Goal: Information Seeking & Learning: Learn about a topic

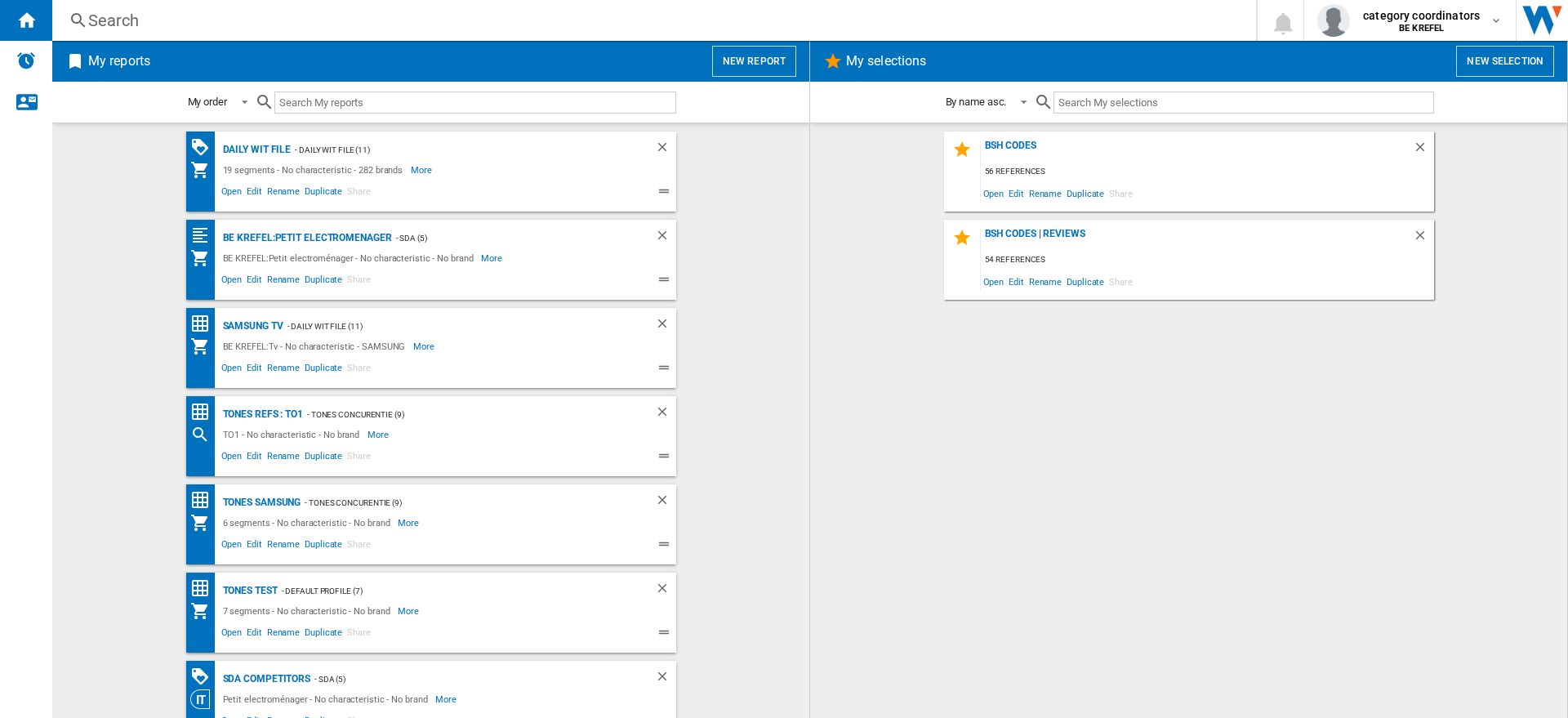
click at [146, 23] on div "Search" at bounding box center [651, 20] width 1125 height 23
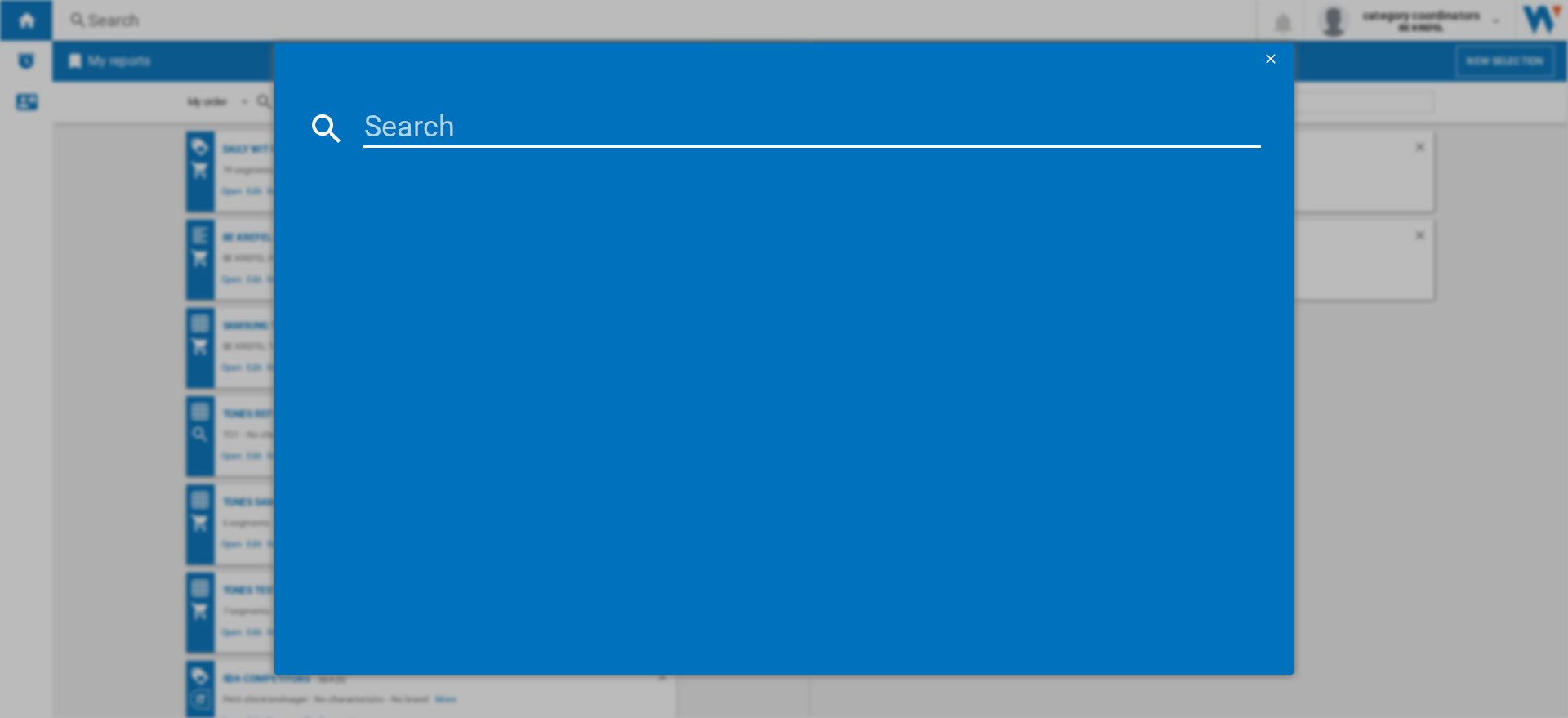
click at [391, 130] on input at bounding box center [812, 128] width 898 height 39
type input "11001655"
click at [440, 233] on div "WHIRLPOOL MCP347BL NOIR" at bounding box center [795, 234] width 882 height 16
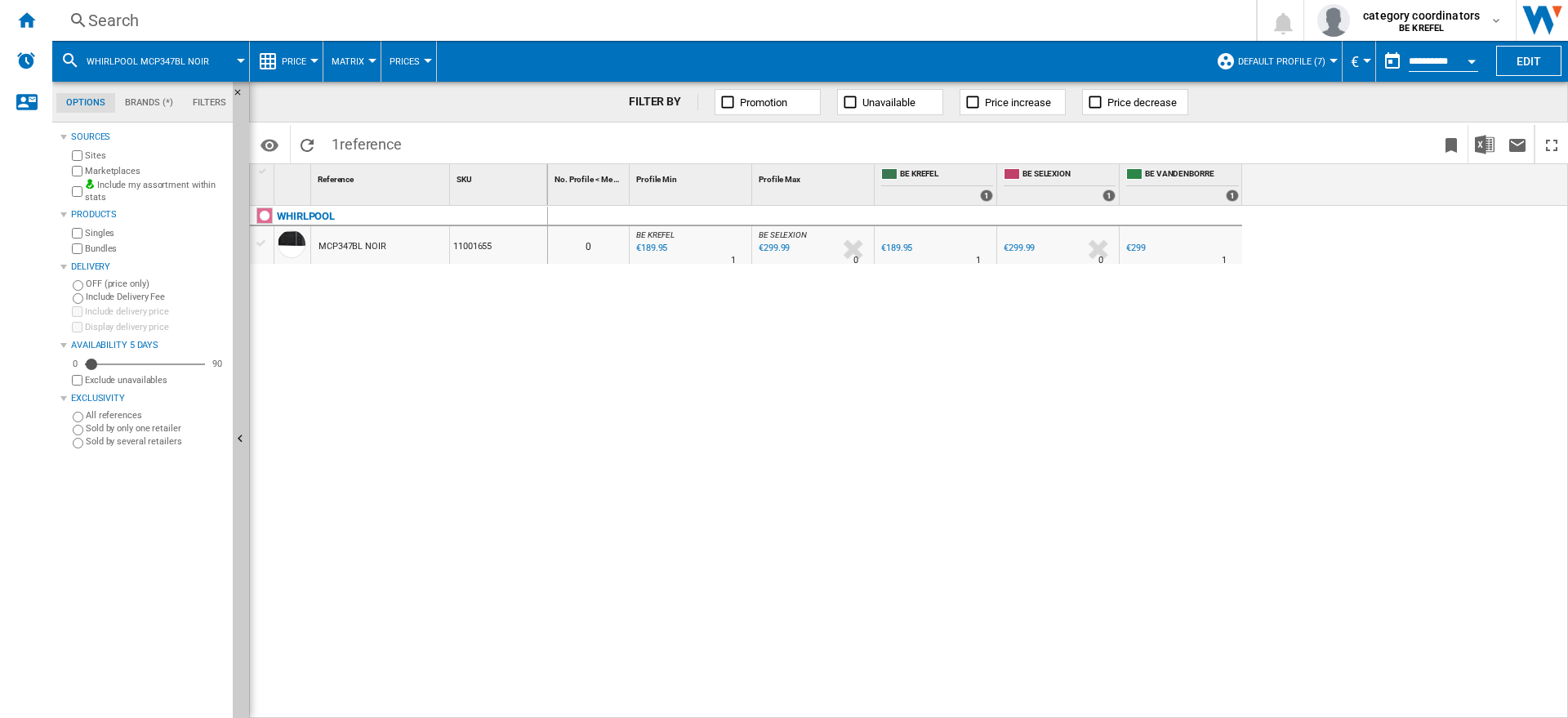
click at [300, 66] on button "Price" at bounding box center [298, 61] width 33 height 40
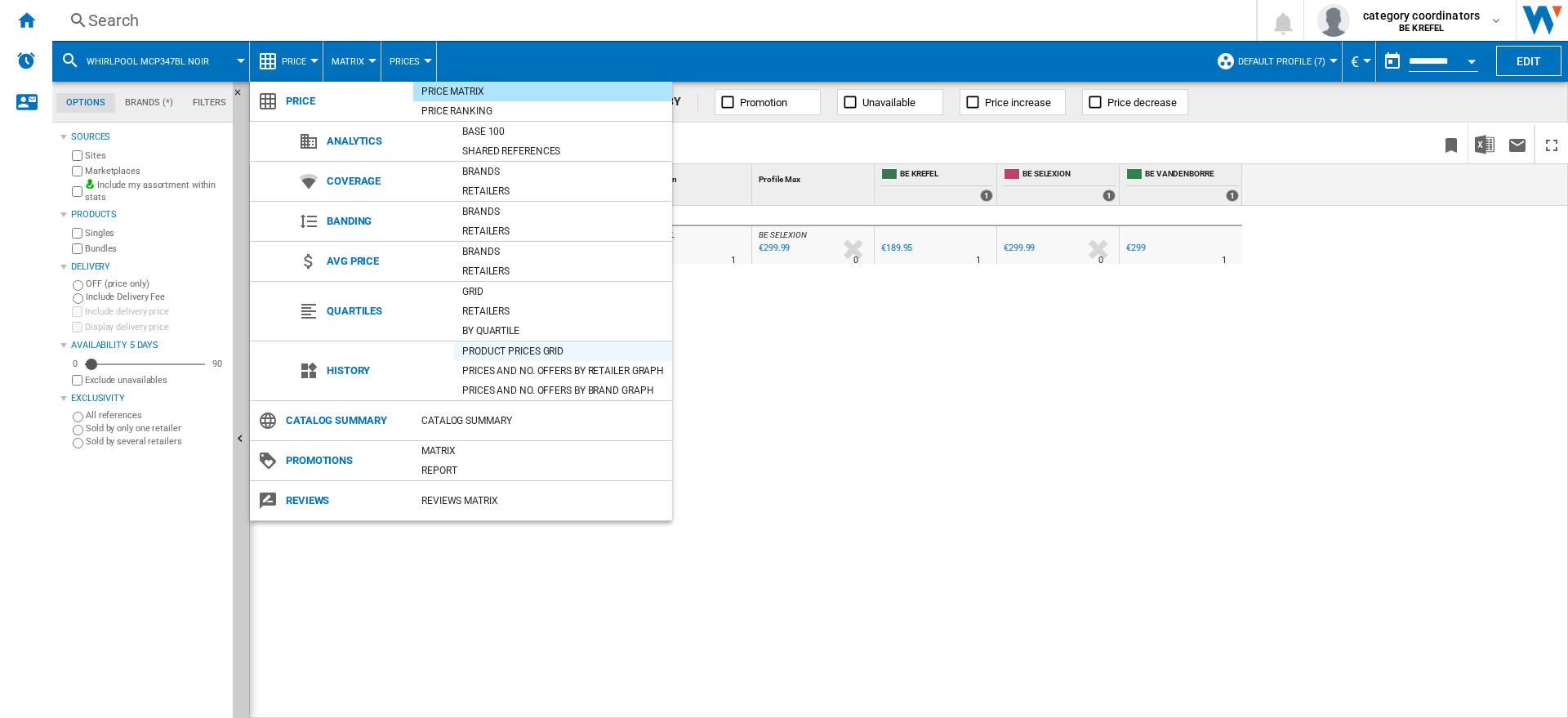
click at [489, 346] on div "Product prices grid" at bounding box center [563, 350] width 218 height 16
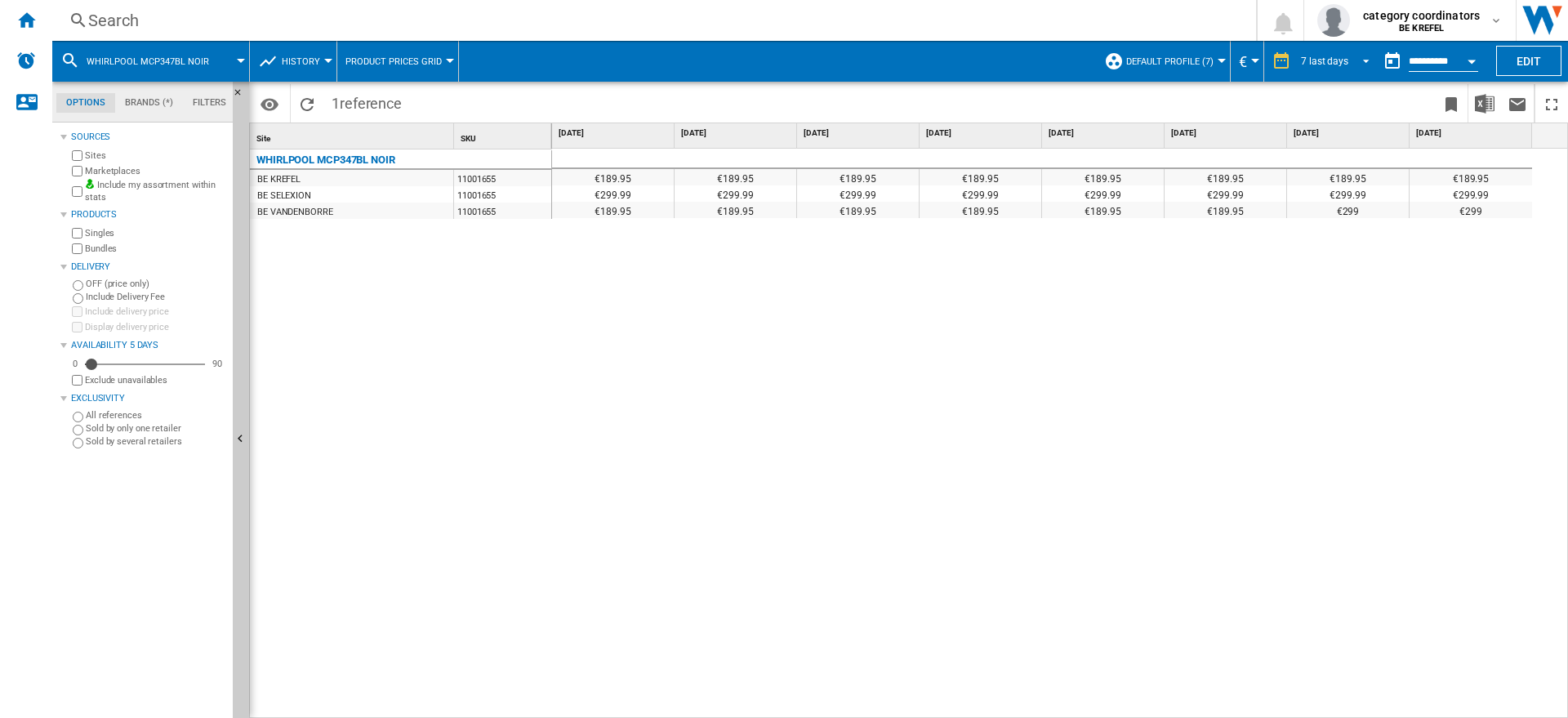
click at [1325, 51] on md-select-value "7 last days" at bounding box center [1338, 61] width 77 height 24
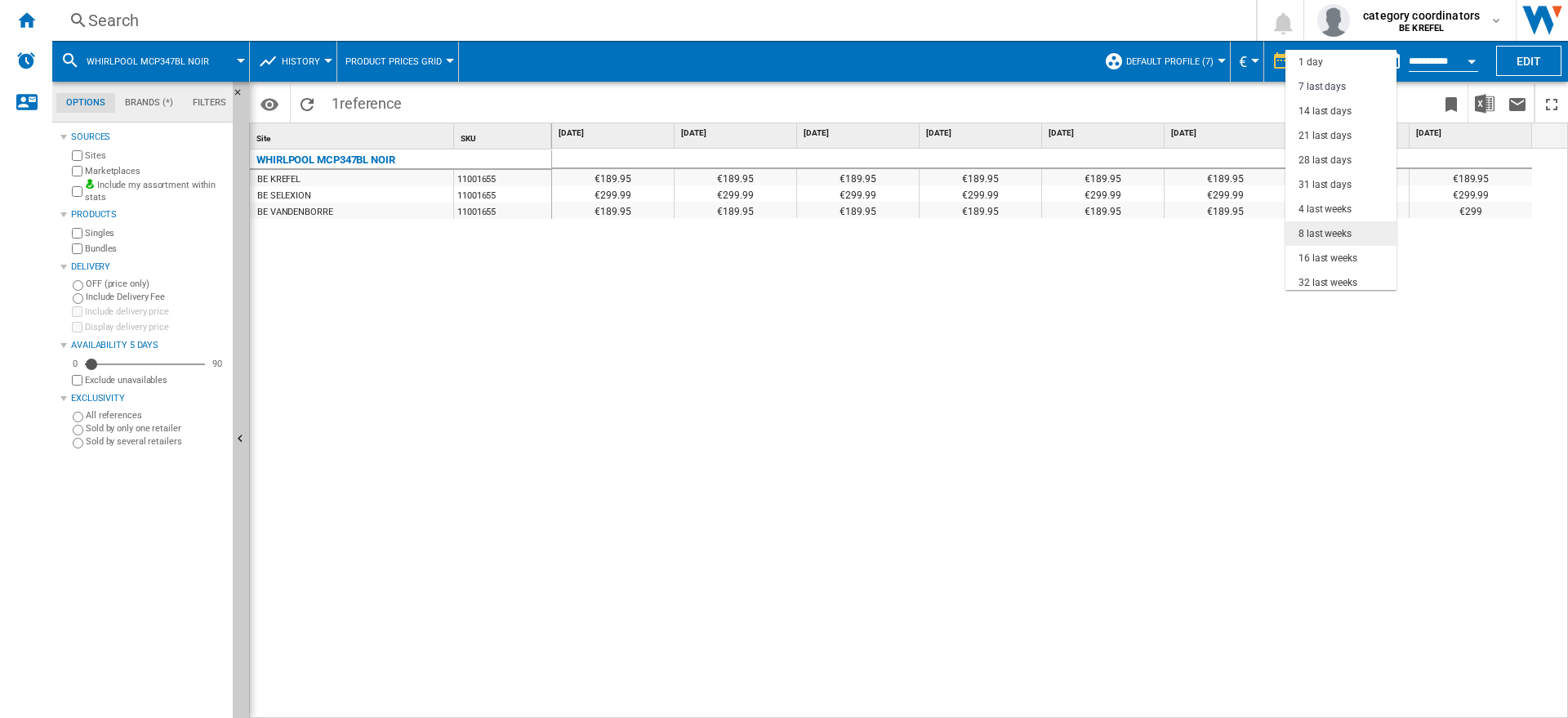
scroll to position [24, 0]
click at [1314, 160] on div "31 last days" at bounding box center [1325, 160] width 53 height 13
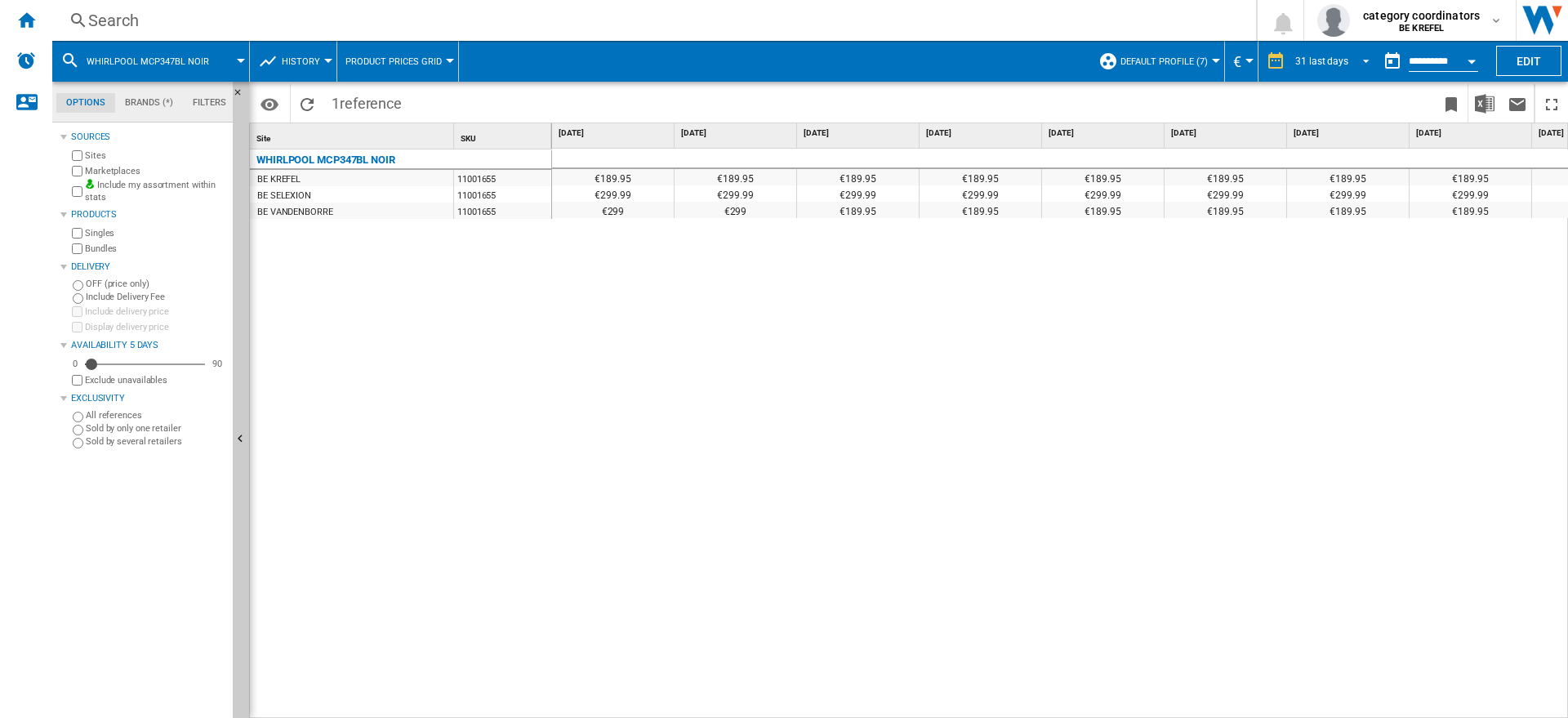
click at [1344, 56] on div "31 last days" at bounding box center [1322, 62] width 53 height 12
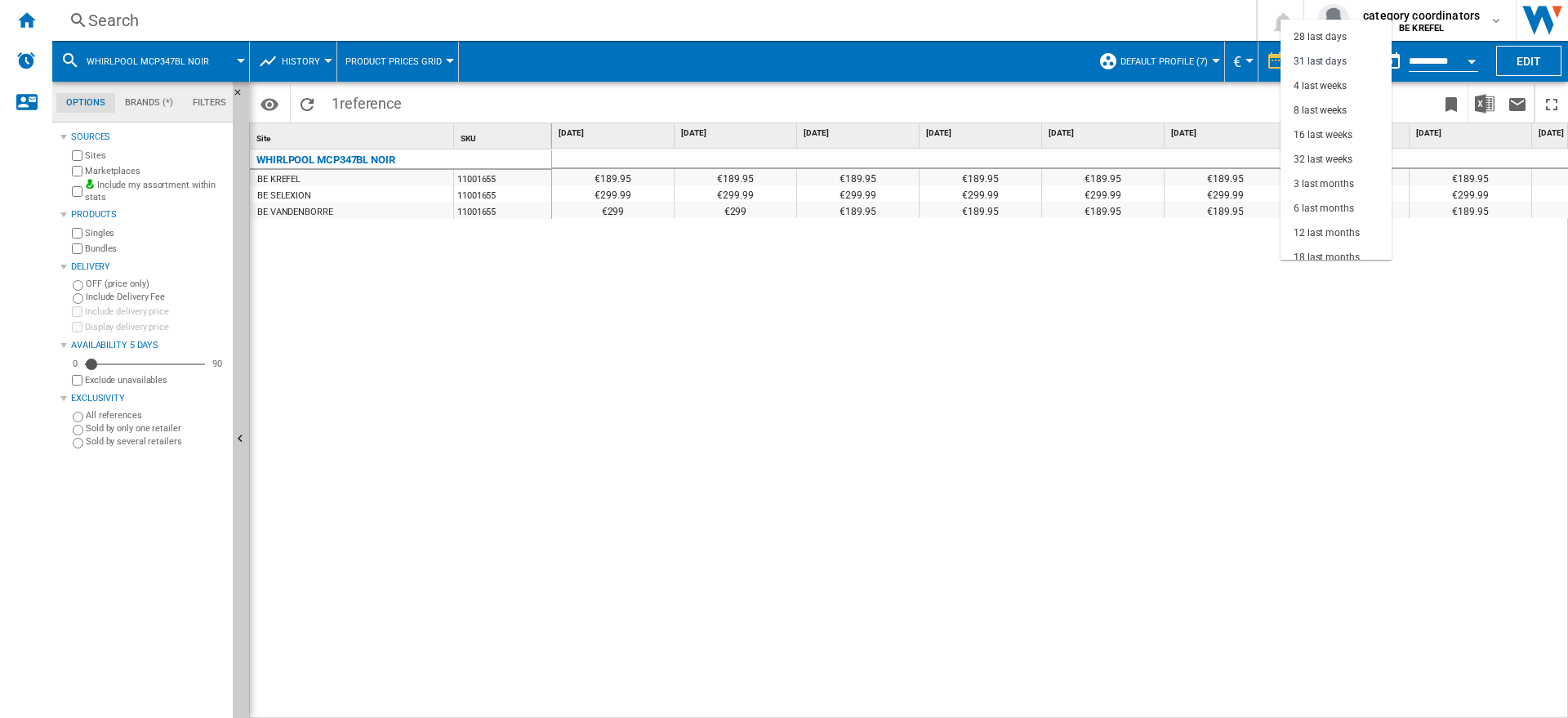
click at [146, 18] on md-backdrop at bounding box center [784, 359] width 1568 height 718
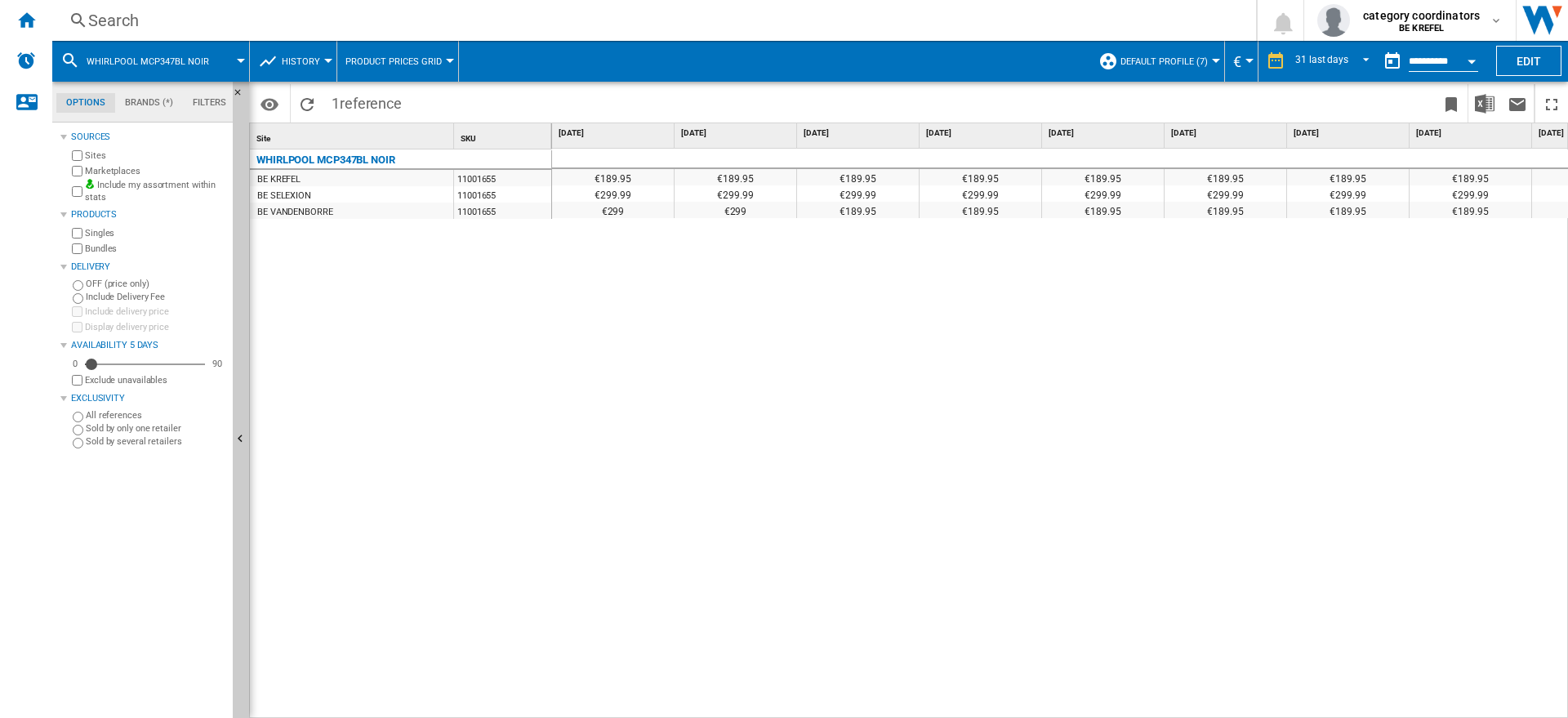
click at [132, 15] on div "Search" at bounding box center [651, 20] width 1125 height 23
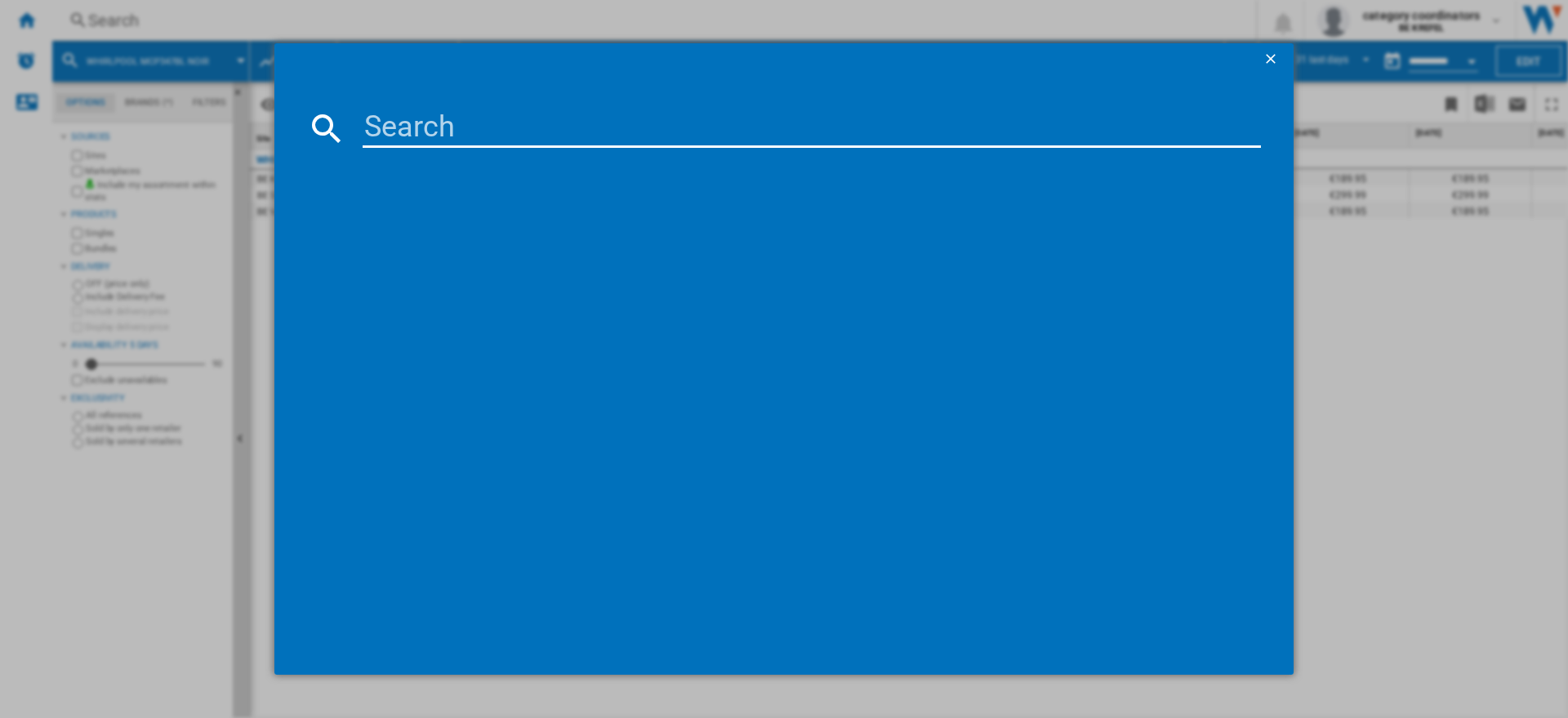
click at [386, 129] on input at bounding box center [812, 128] width 898 height 39
type input "11002980"
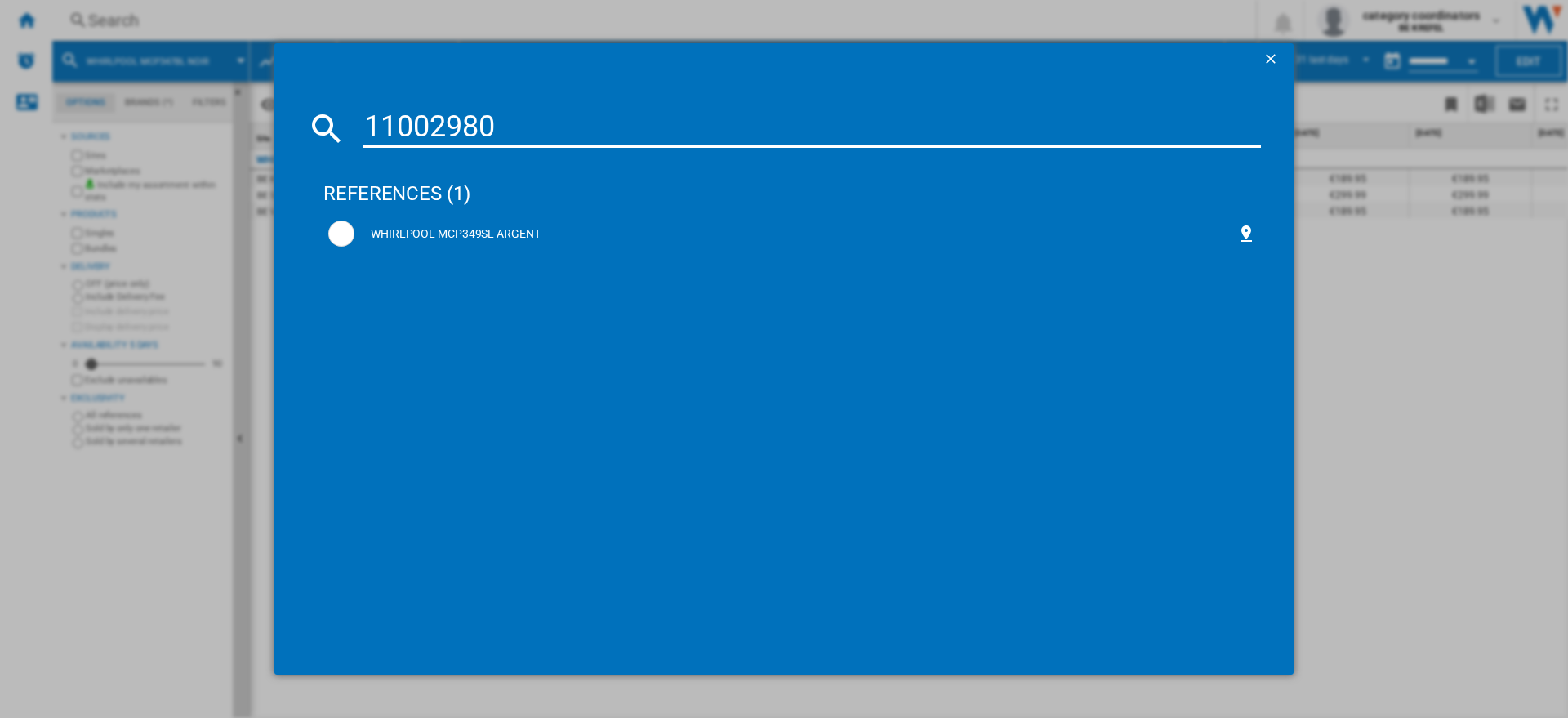
click at [398, 226] on div "WHIRLPOOL MCP349SL ARGENT" at bounding box center [795, 234] width 882 height 16
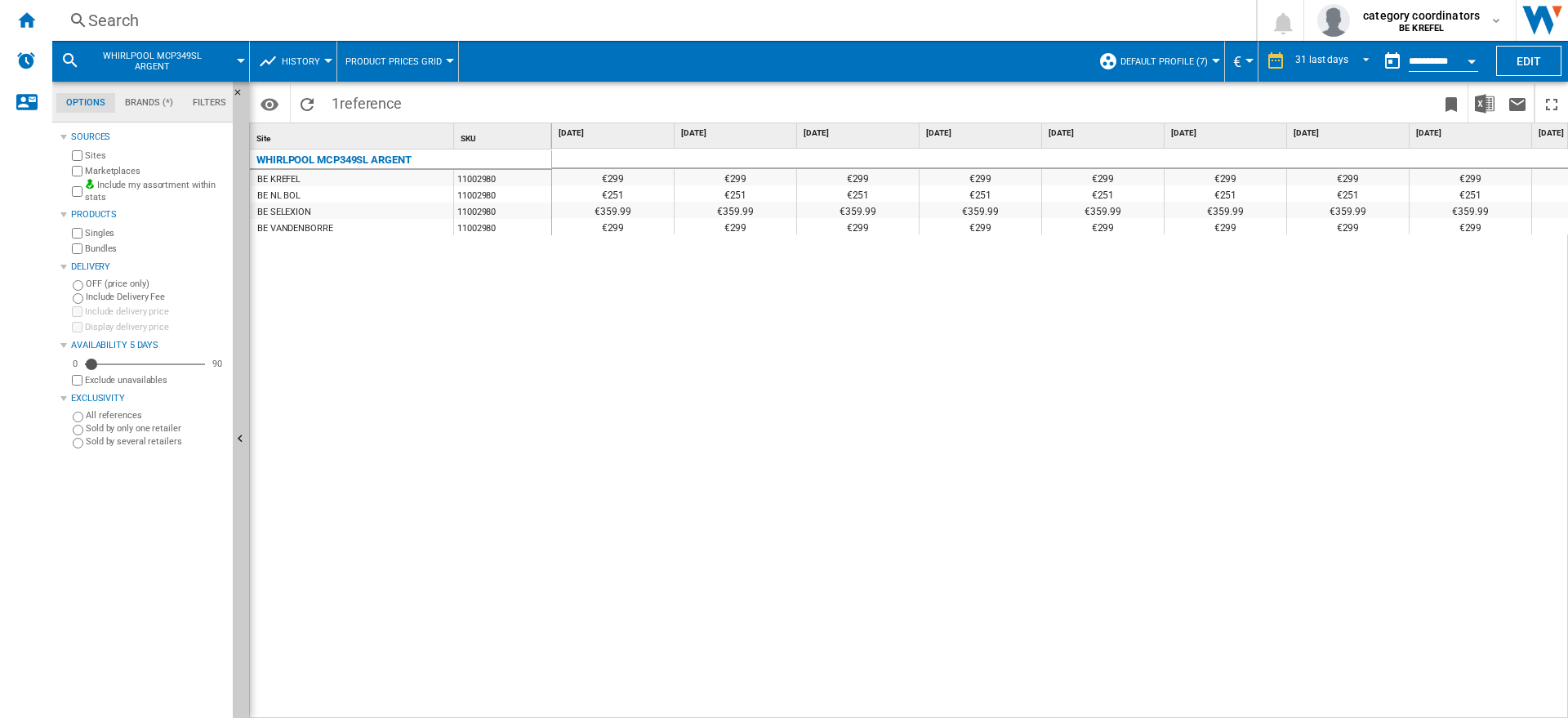
click at [164, 20] on div "Search" at bounding box center [651, 20] width 1125 height 23
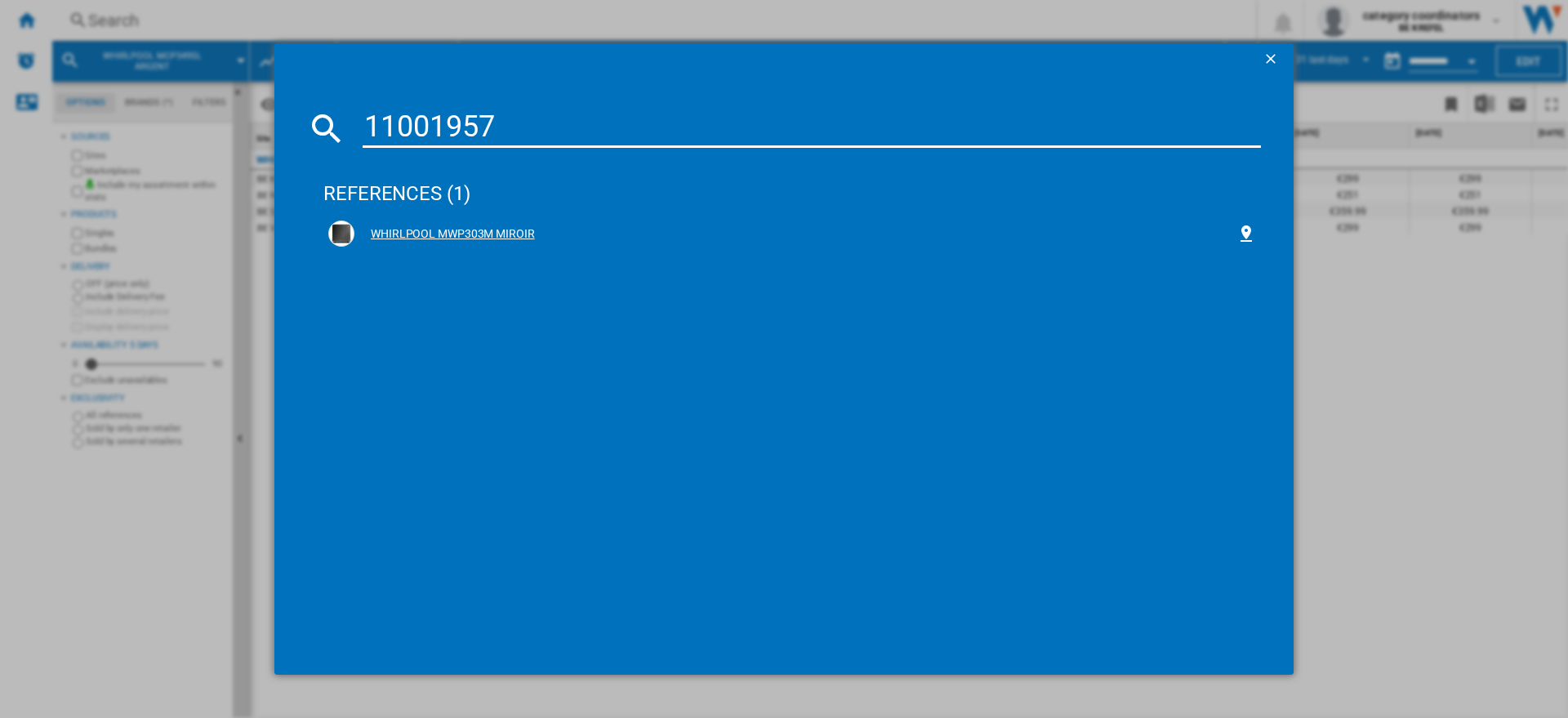
type input "11001957"
click at [430, 218] on div "WHIRLPOOL MWP303M MIROIR" at bounding box center [792, 233] width 938 height 36
click at [430, 229] on div "WHIRLPOOL MWP303M MIROIR" at bounding box center [795, 234] width 882 height 16
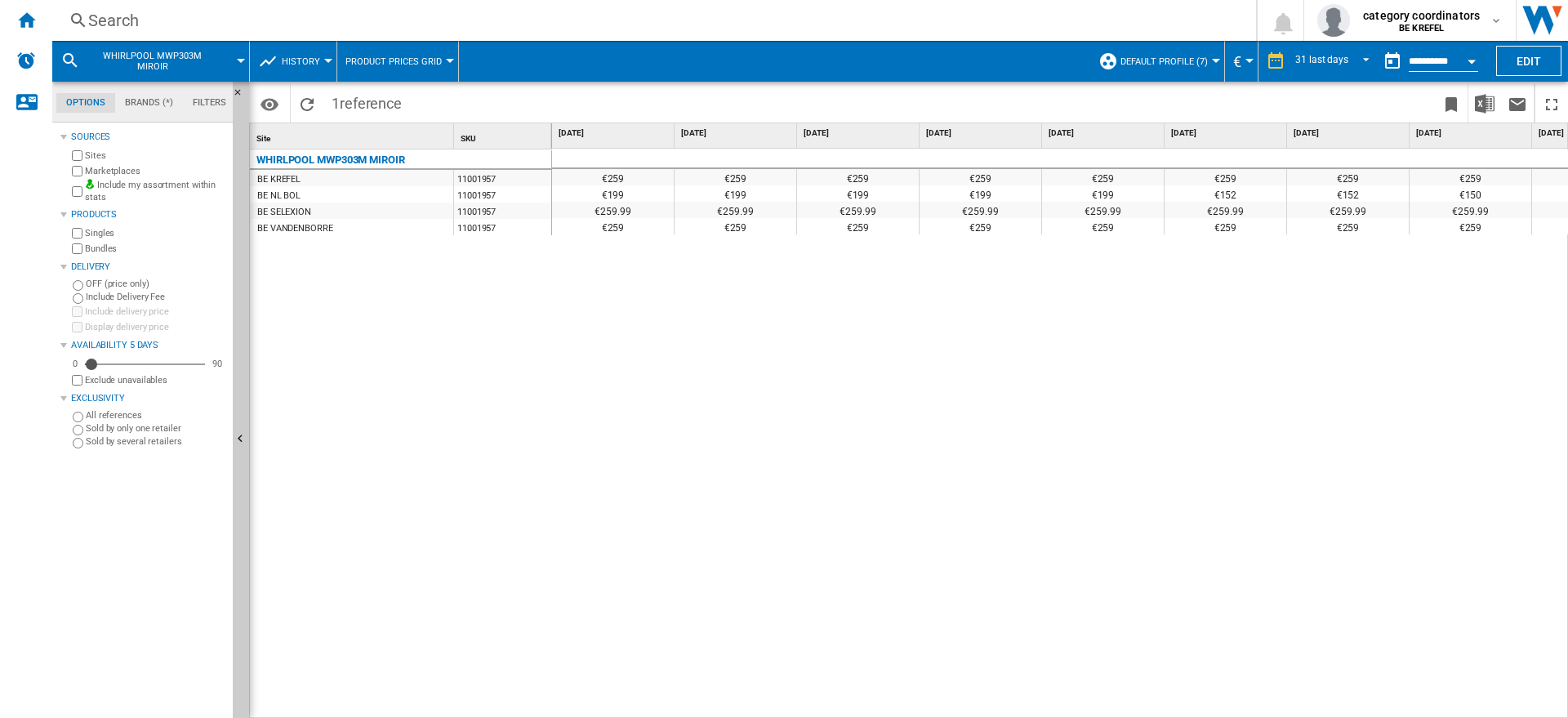
drag, startPoint x: 781, startPoint y: 707, endPoint x: 921, endPoint y: 699, distance: 140.2
click at [921, 699] on div "€259 €259 €259 €259 €259 €259 €259 €259 €259 €259 €259 €259 €259 €199 €199 €199…" at bounding box center [1060, 433] width 1017 height 570
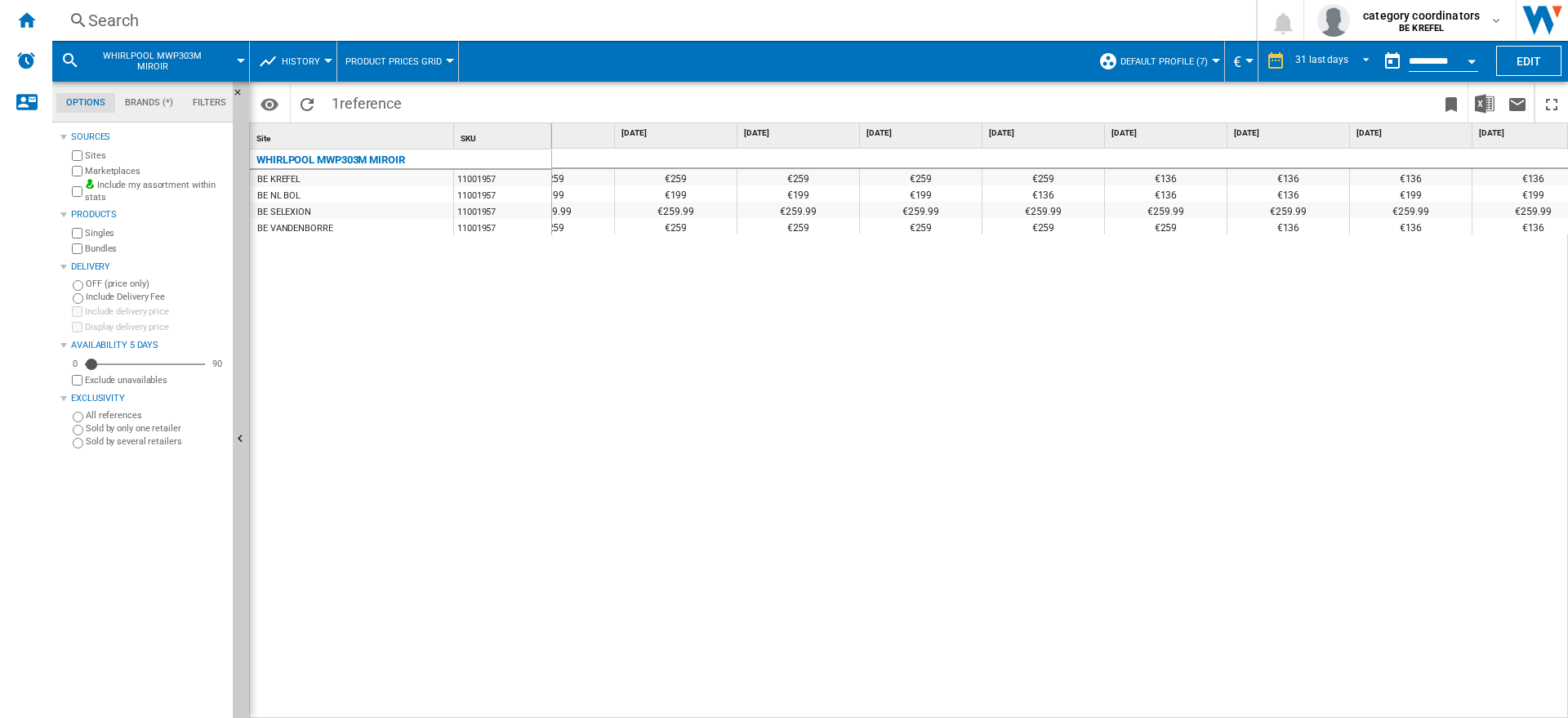
scroll to position [0, 2510]
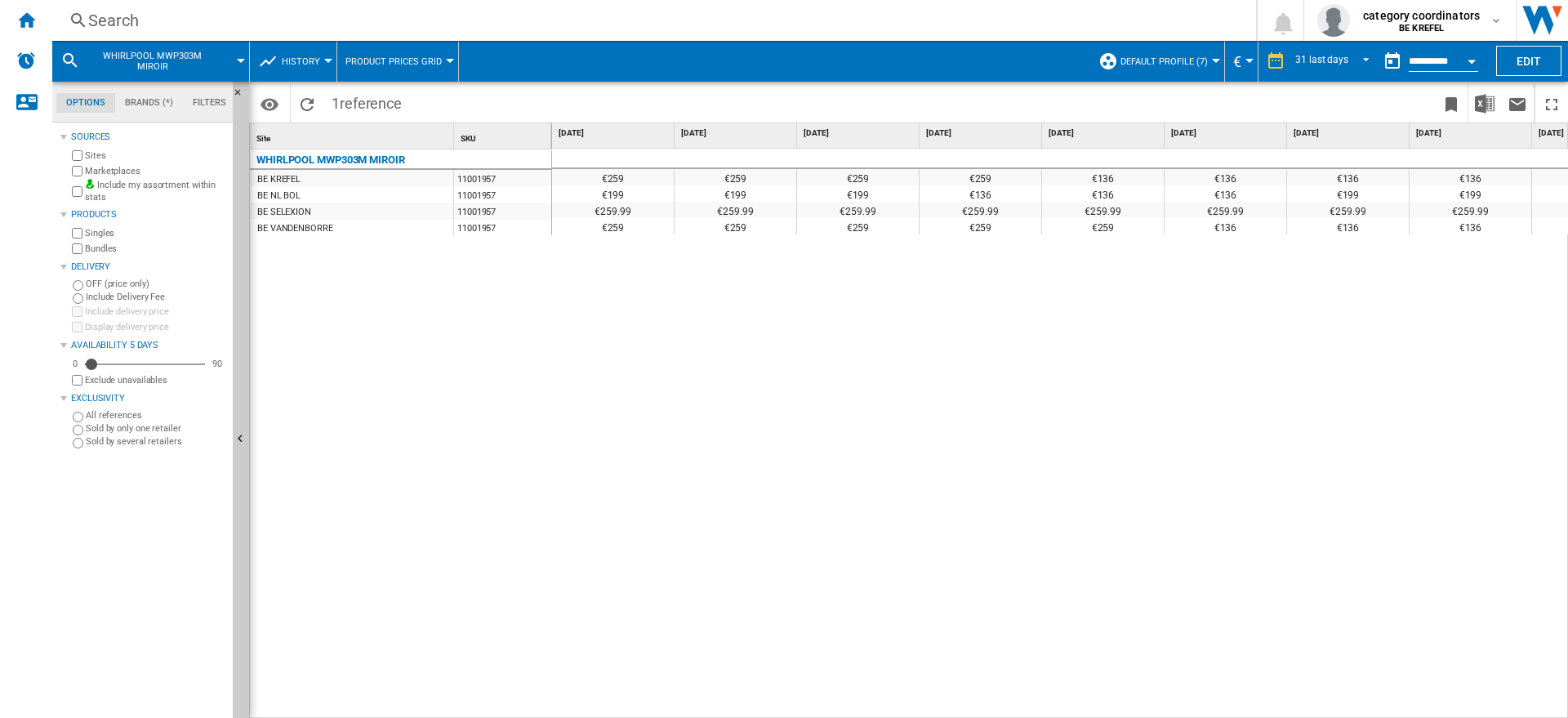
click at [979, 197] on div "€136" at bounding box center [981, 193] width 122 height 16
click at [848, 193] on div "€199" at bounding box center [857, 193] width 122 height 16
click at [1007, 202] on div "€259.99" at bounding box center [981, 209] width 122 height 16
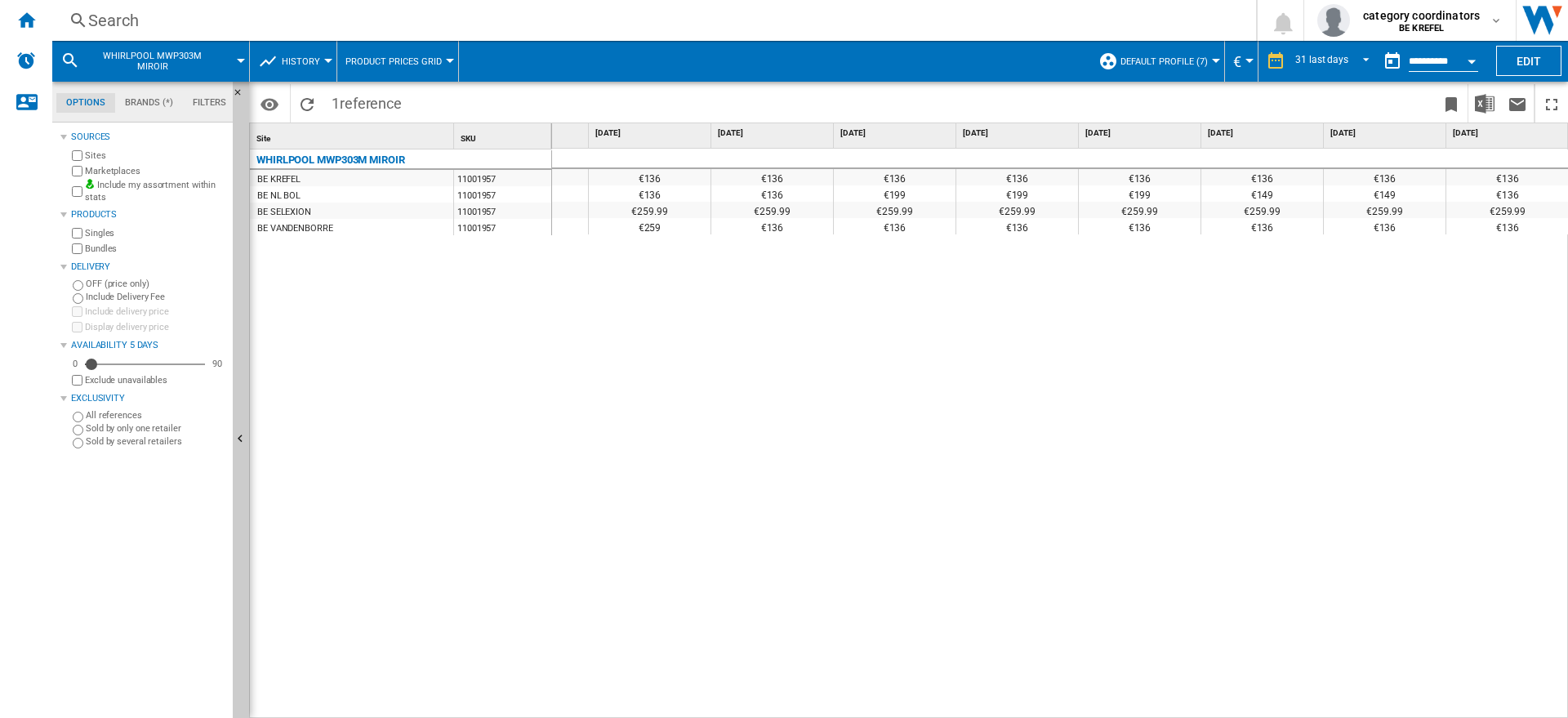
click at [1514, 321] on div "€259 €259 €259 €259 €259 €136 €136 €136 €136 €136 €136 €136 €136 €199 €199 €199…" at bounding box center [1060, 433] width 1017 height 570
click at [1513, 192] on div "€136" at bounding box center [1507, 193] width 122 height 16
click at [171, 15] on div "Search" at bounding box center [651, 20] width 1125 height 23
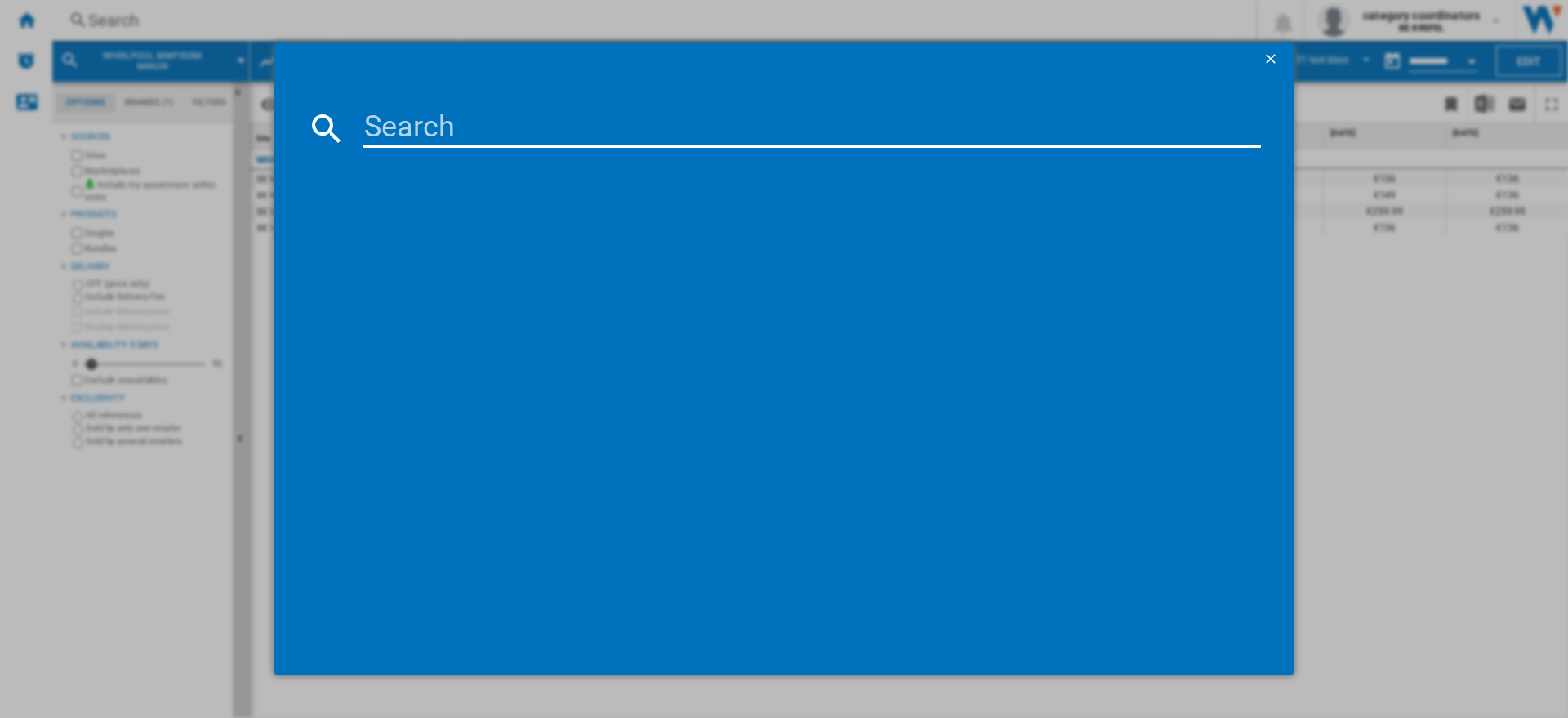
click at [427, 129] on input at bounding box center [812, 128] width 898 height 39
type input "11003113"
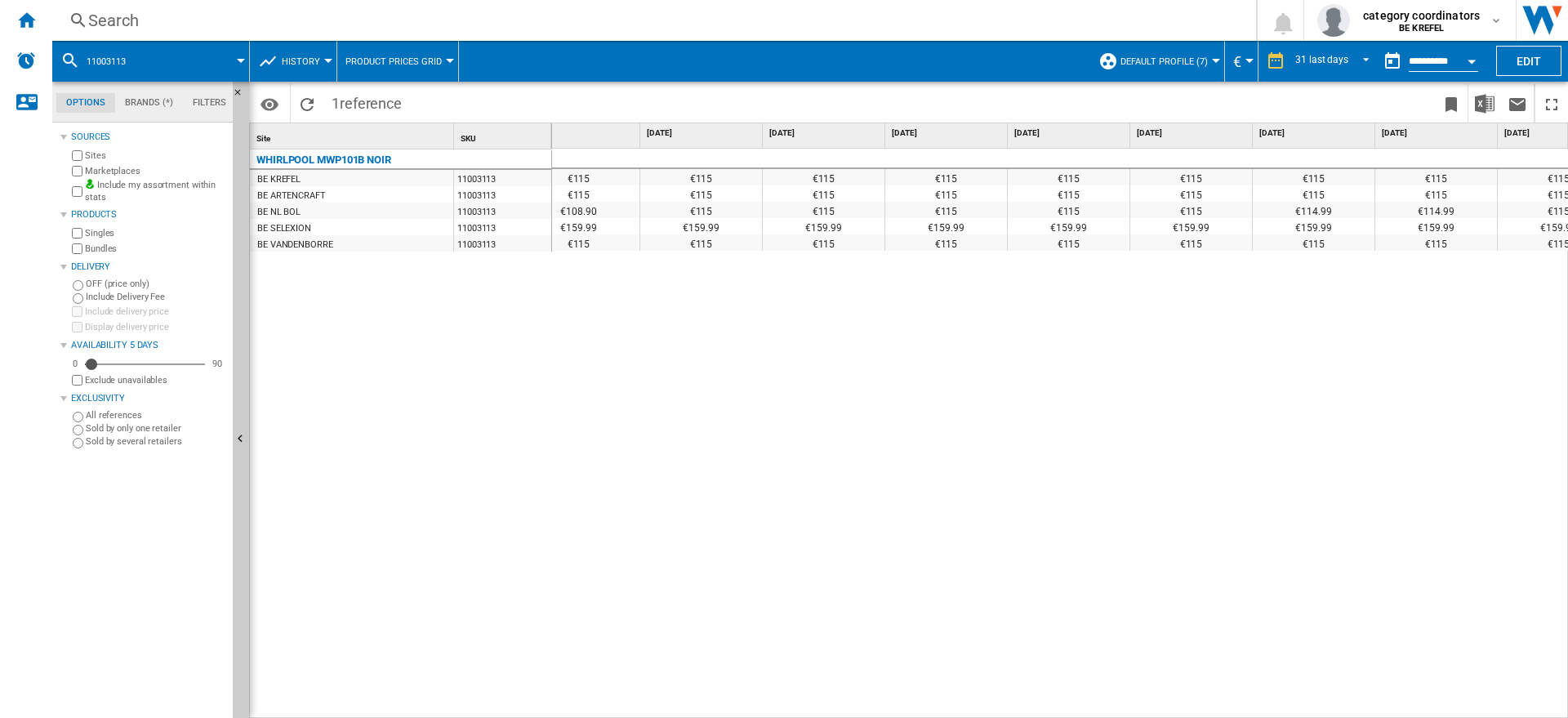
scroll to position [0, 2245]
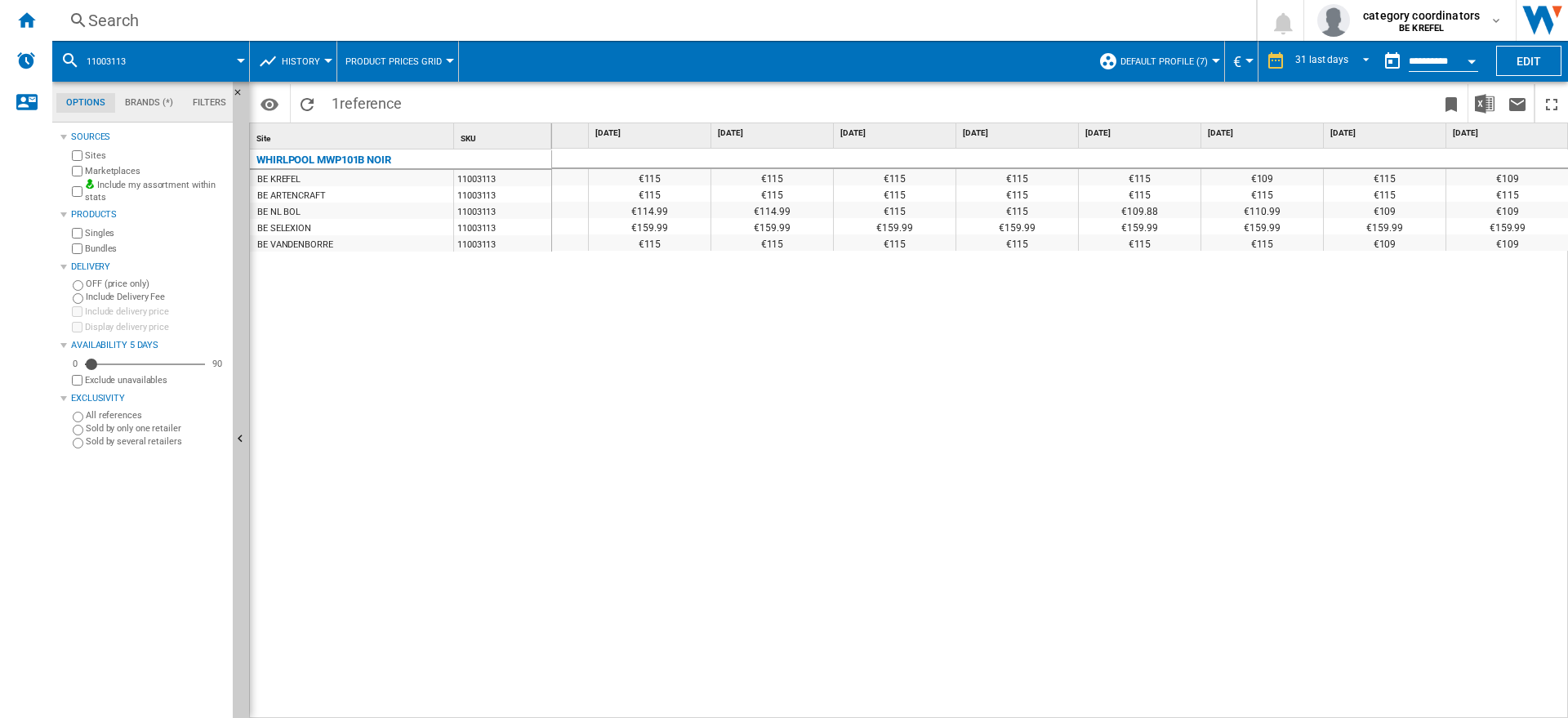
drag, startPoint x: 336, startPoint y: 327, endPoint x: 322, endPoint y: 284, distance: 45.2
click at [335, 327] on div "WHIRLPOOL MWP101B NOIR BE KREFEL 11003113 BE ARTENCRAFT 11003113 BE NL BOL 1100…" at bounding box center [401, 429] width 302 height 561
click at [191, 25] on div "Search" at bounding box center [651, 20] width 1125 height 23
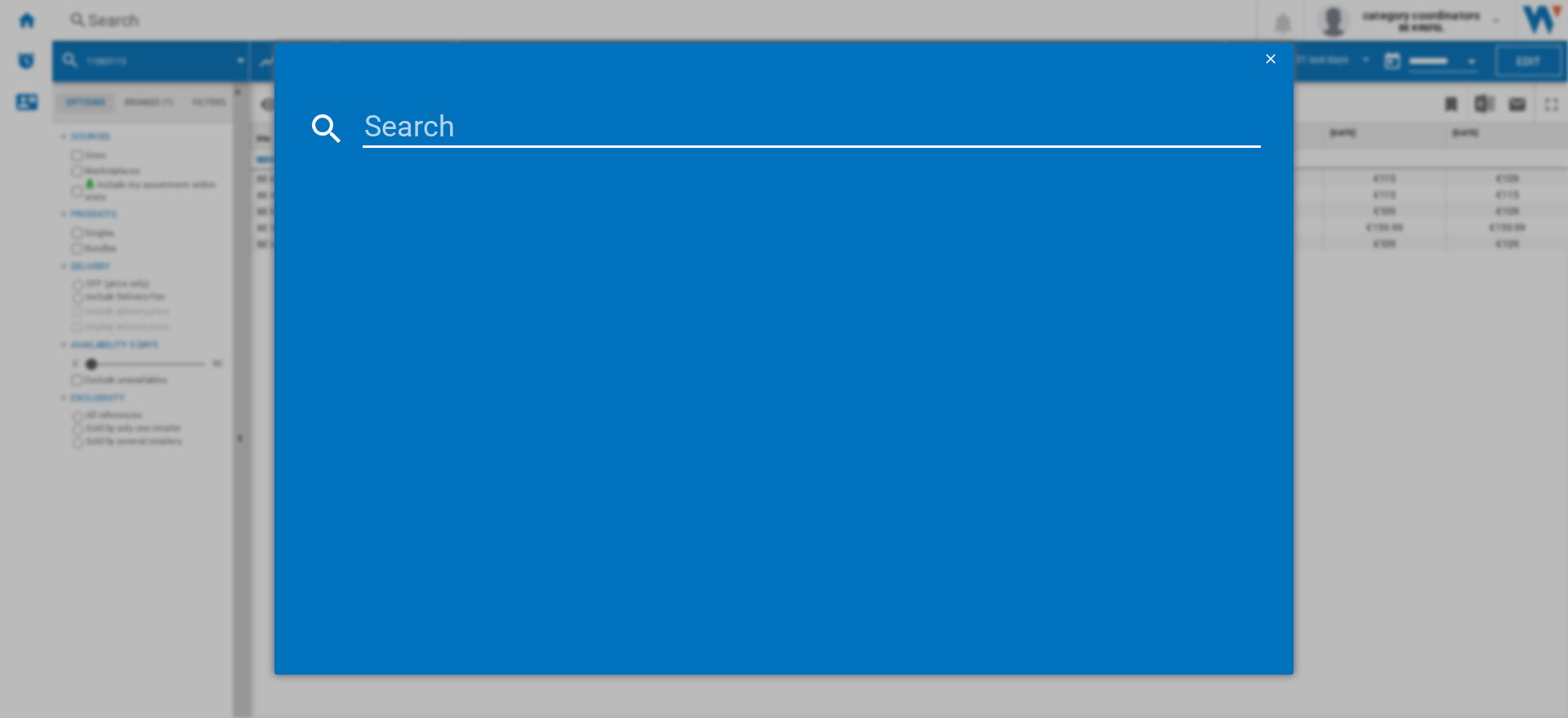
click at [436, 131] on input at bounding box center [812, 128] width 898 height 39
type input "11002879"
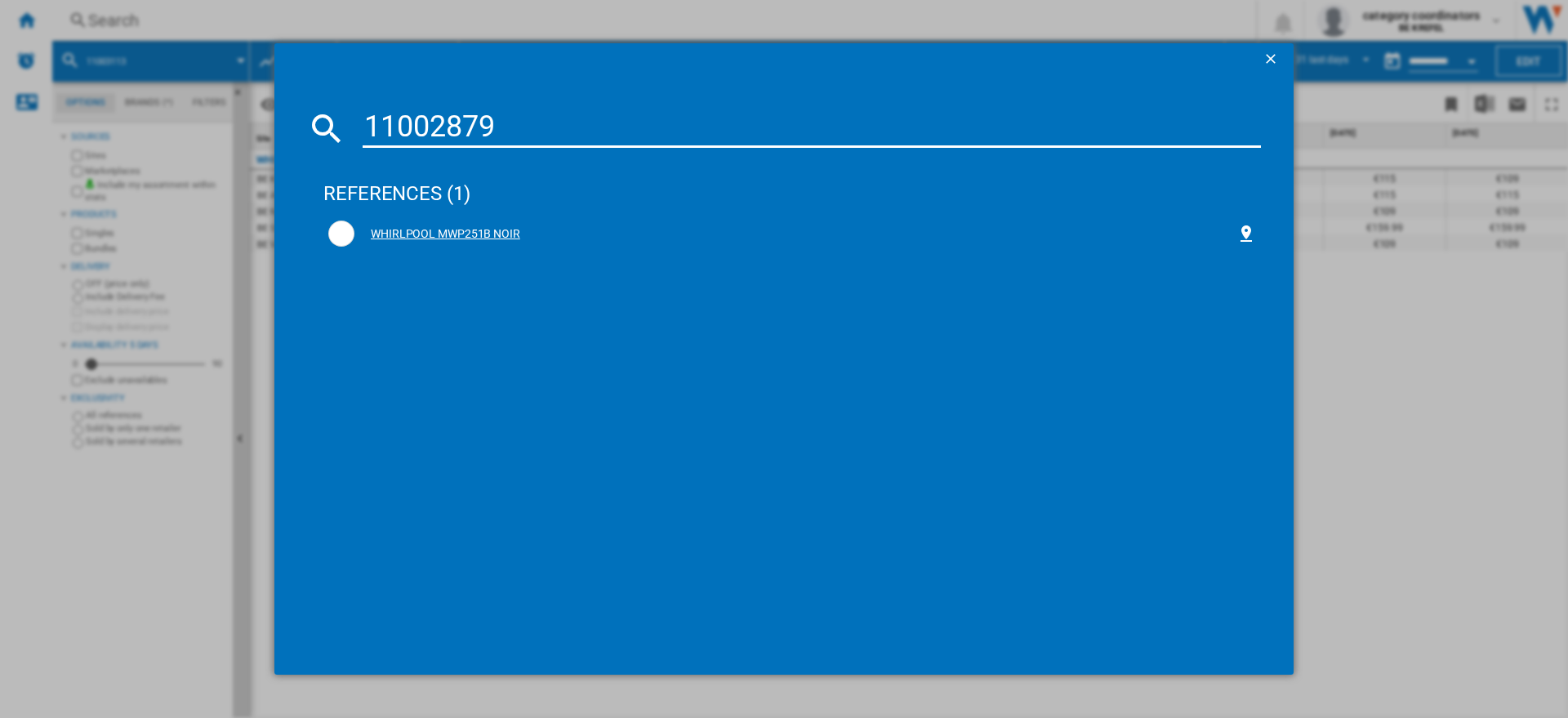
click at [487, 226] on div "WHIRLPOOL MWP251B NOIR" at bounding box center [795, 234] width 882 height 16
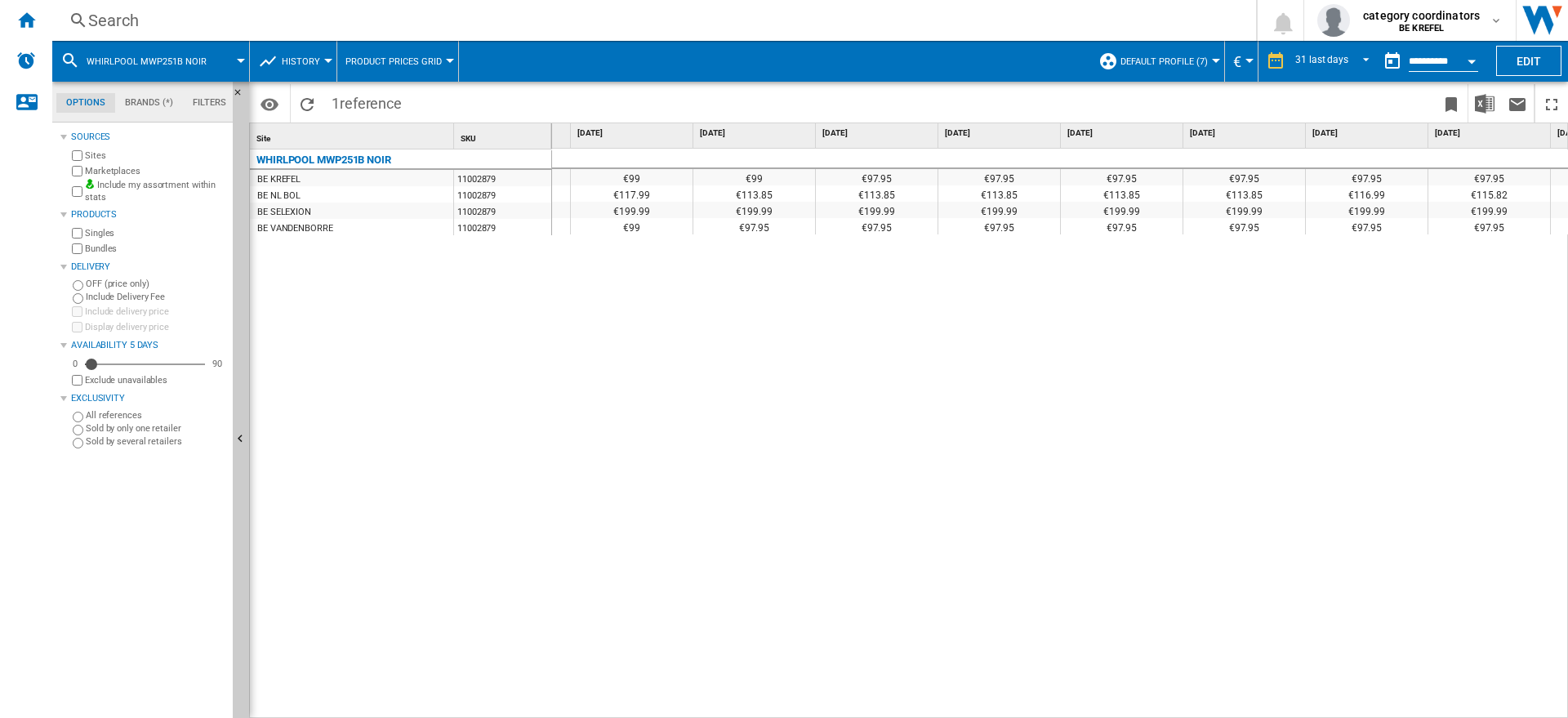
scroll to position [0, 1140]
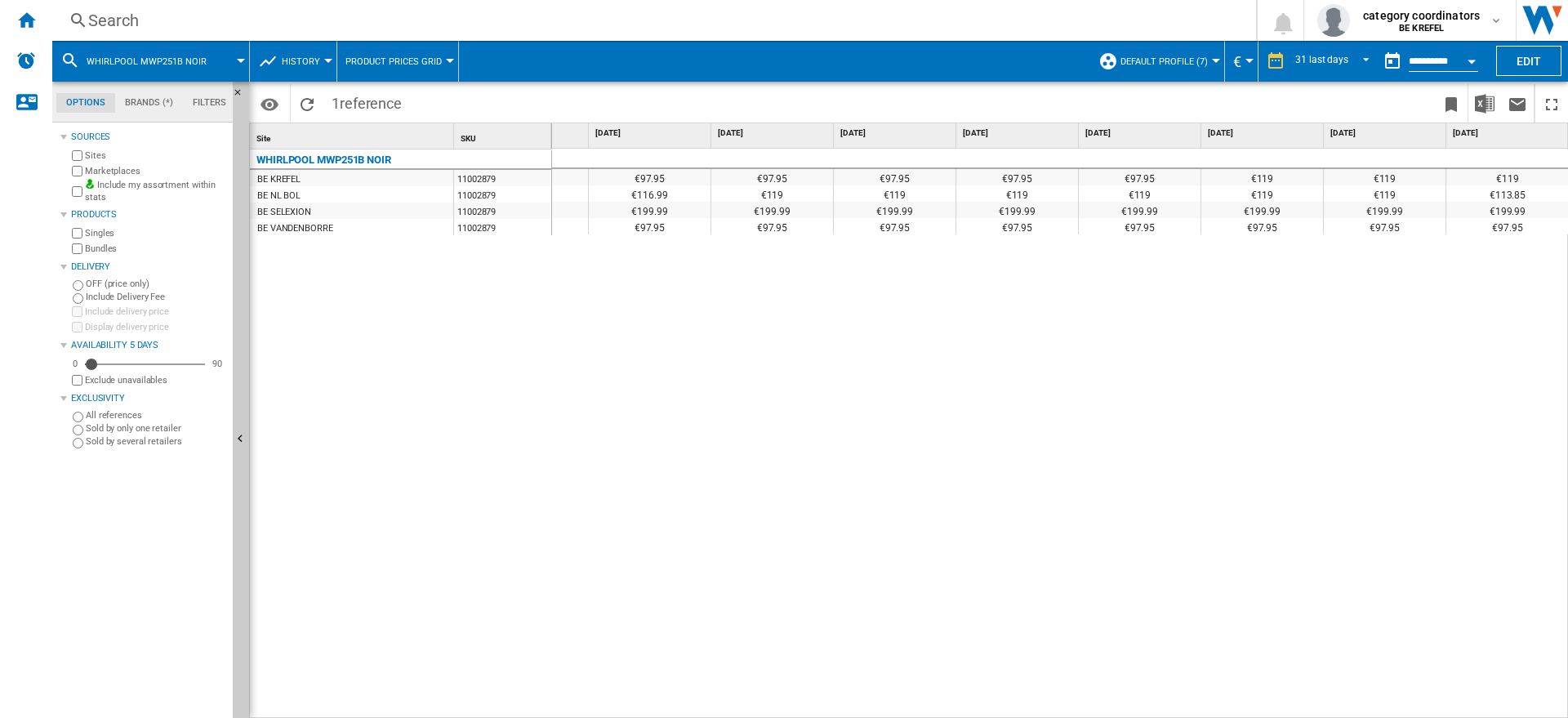
click at [127, 23] on div "Search" at bounding box center [651, 20] width 1125 height 23
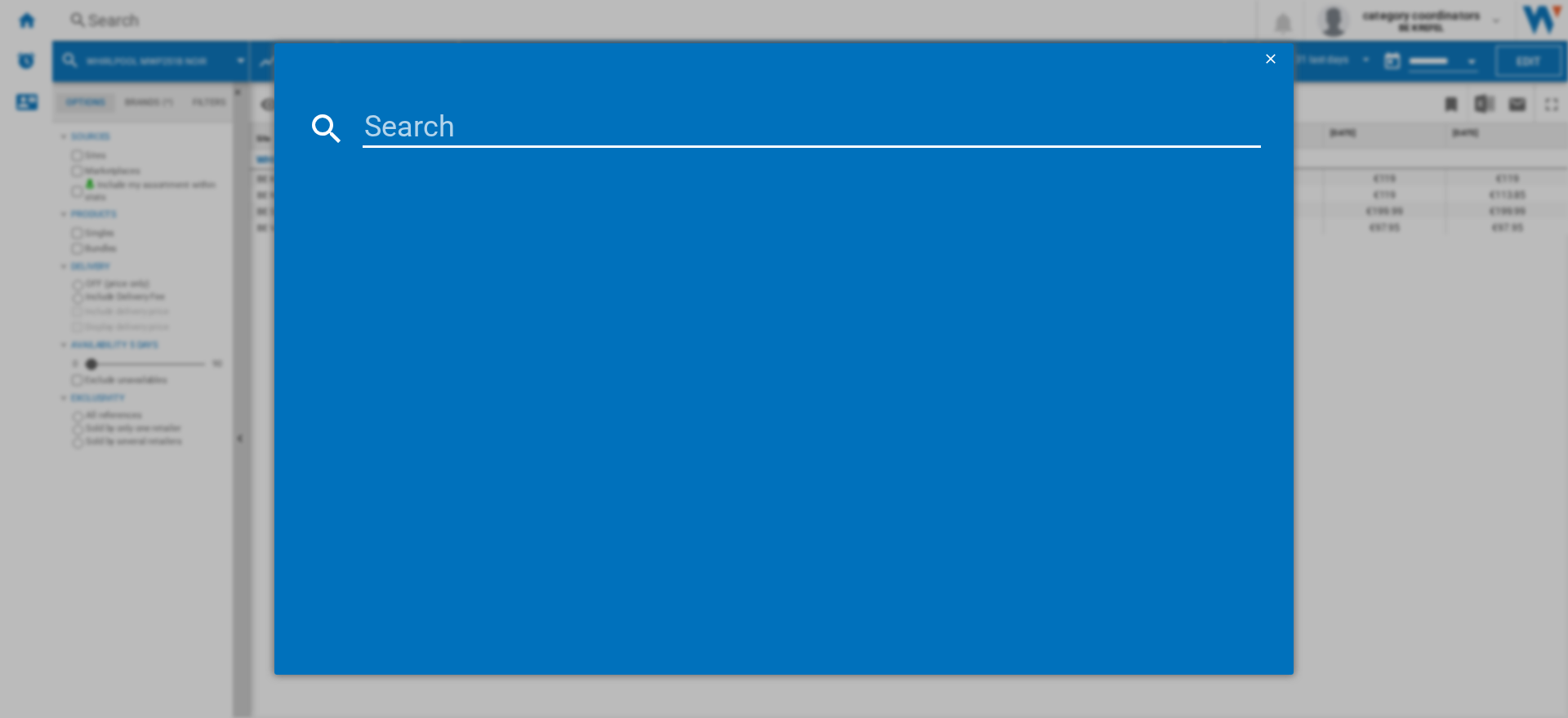
drag, startPoint x: 127, startPoint y: 23, endPoint x: 397, endPoint y: 67, distance: 273.6
click at [496, 73] on span at bounding box center [762, 59] width 976 height 33
click at [403, 132] on input at bounding box center [812, 128] width 898 height 39
paste input "MWP201SB"
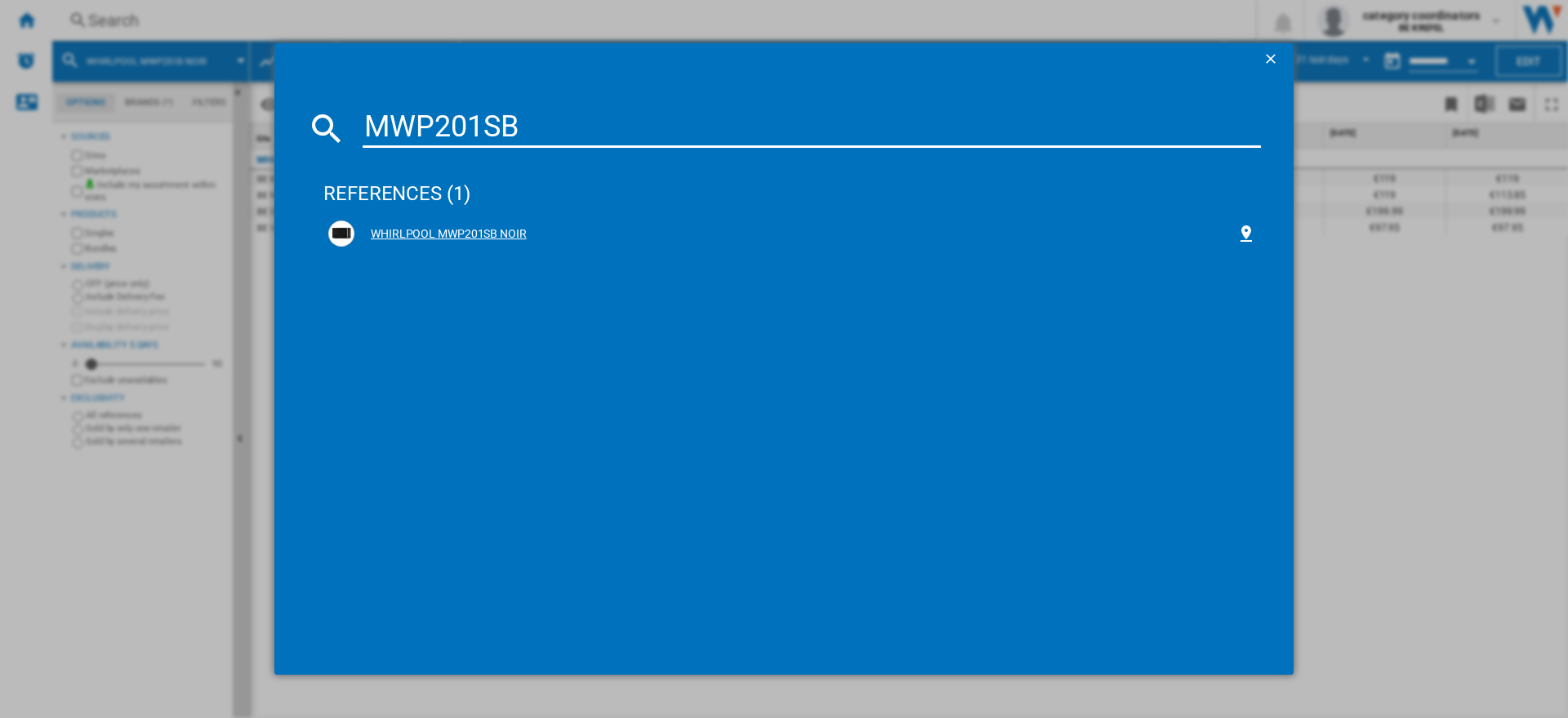
type input "MWP201SB"
click at [430, 229] on div "WHIRLPOOL MWP201SB NOIR" at bounding box center [795, 234] width 882 height 16
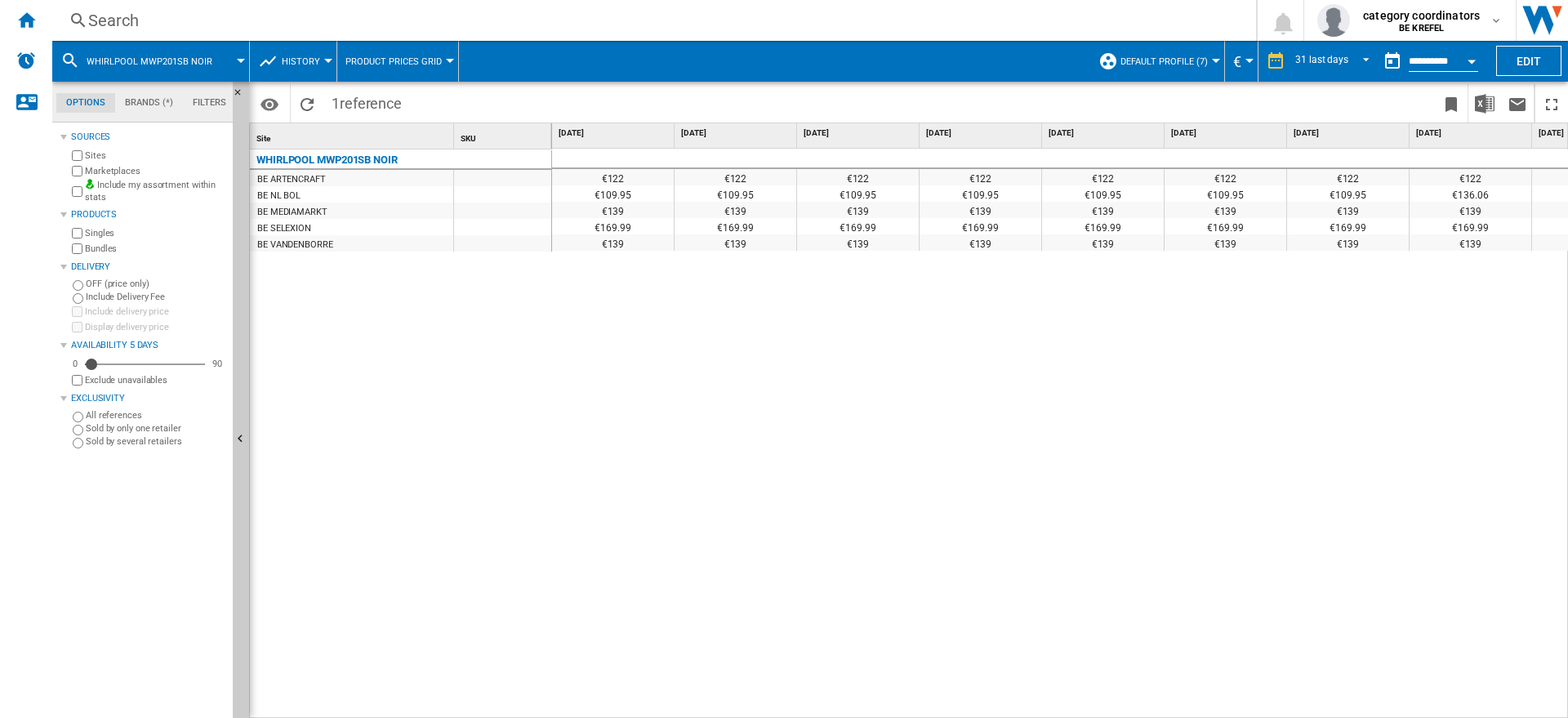
drag, startPoint x: 641, startPoint y: 707, endPoint x: 850, endPoint y: 709, distance: 209.0
click at [908, 711] on div "€122 €122 €122 €122 €122 €122 €122 €122 €122 €122 €122 €122 €122 €109.95 €109.9…" at bounding box center [1060, 433] width 1017 height 570
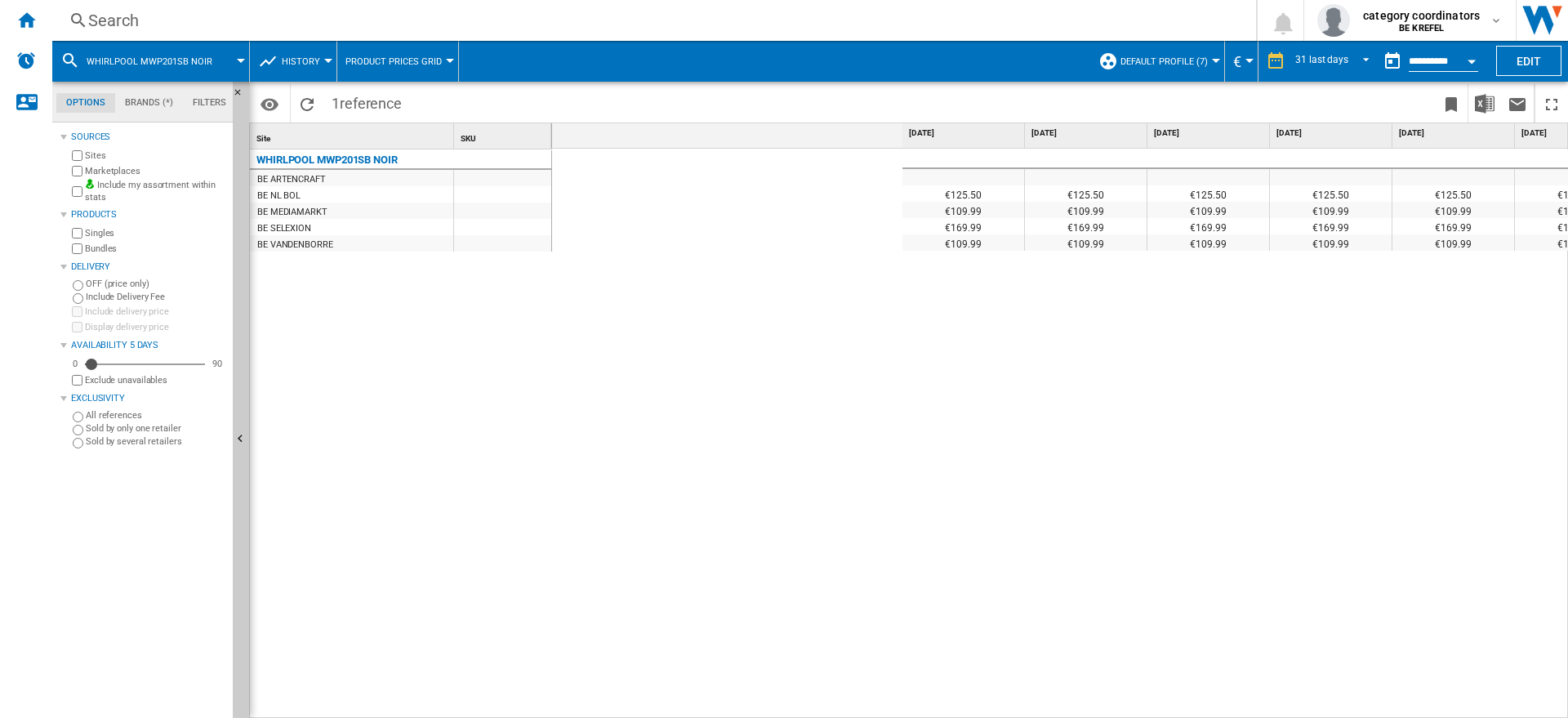
scroll to position [0, 2903]
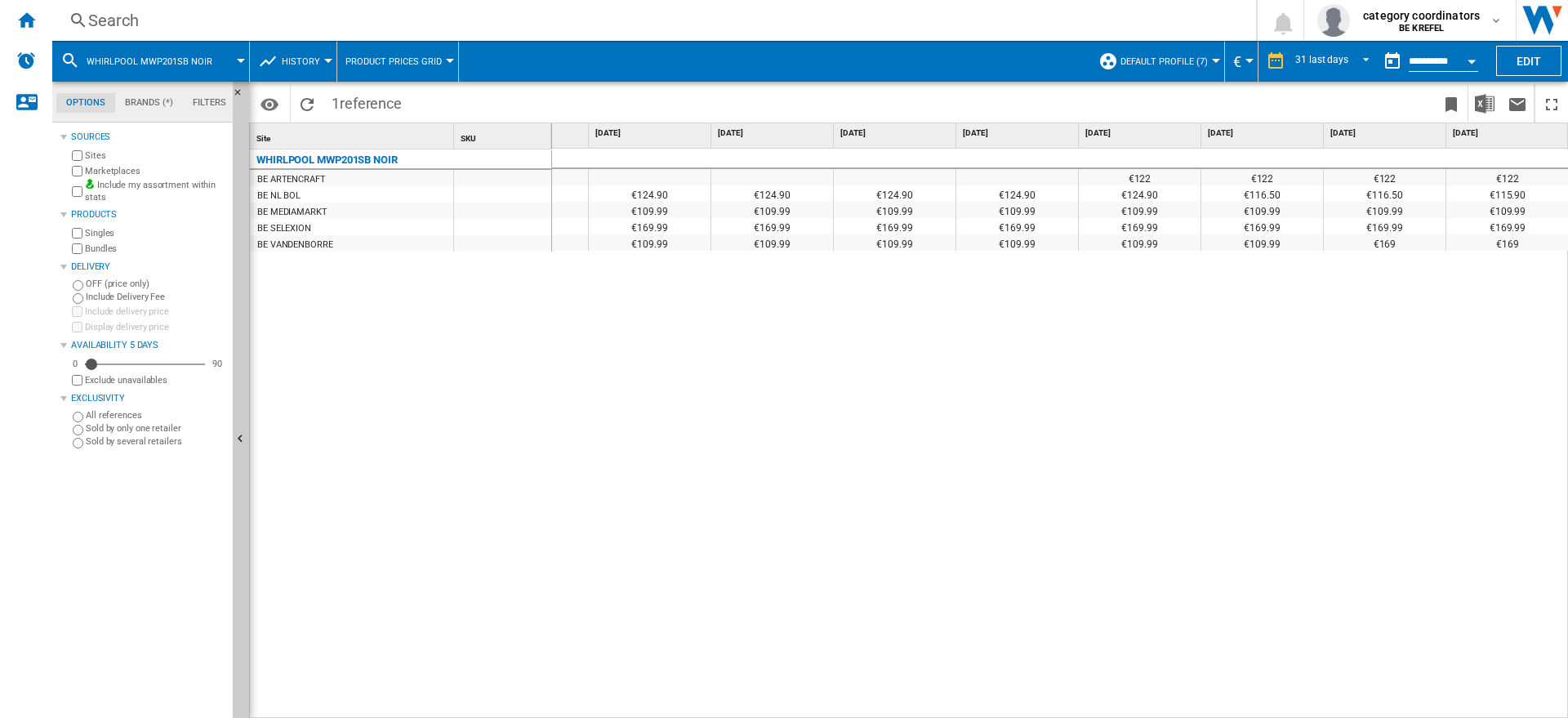
click at [116, 24] on div "Search" at bounding box center [651, 20] width 1125 height 23
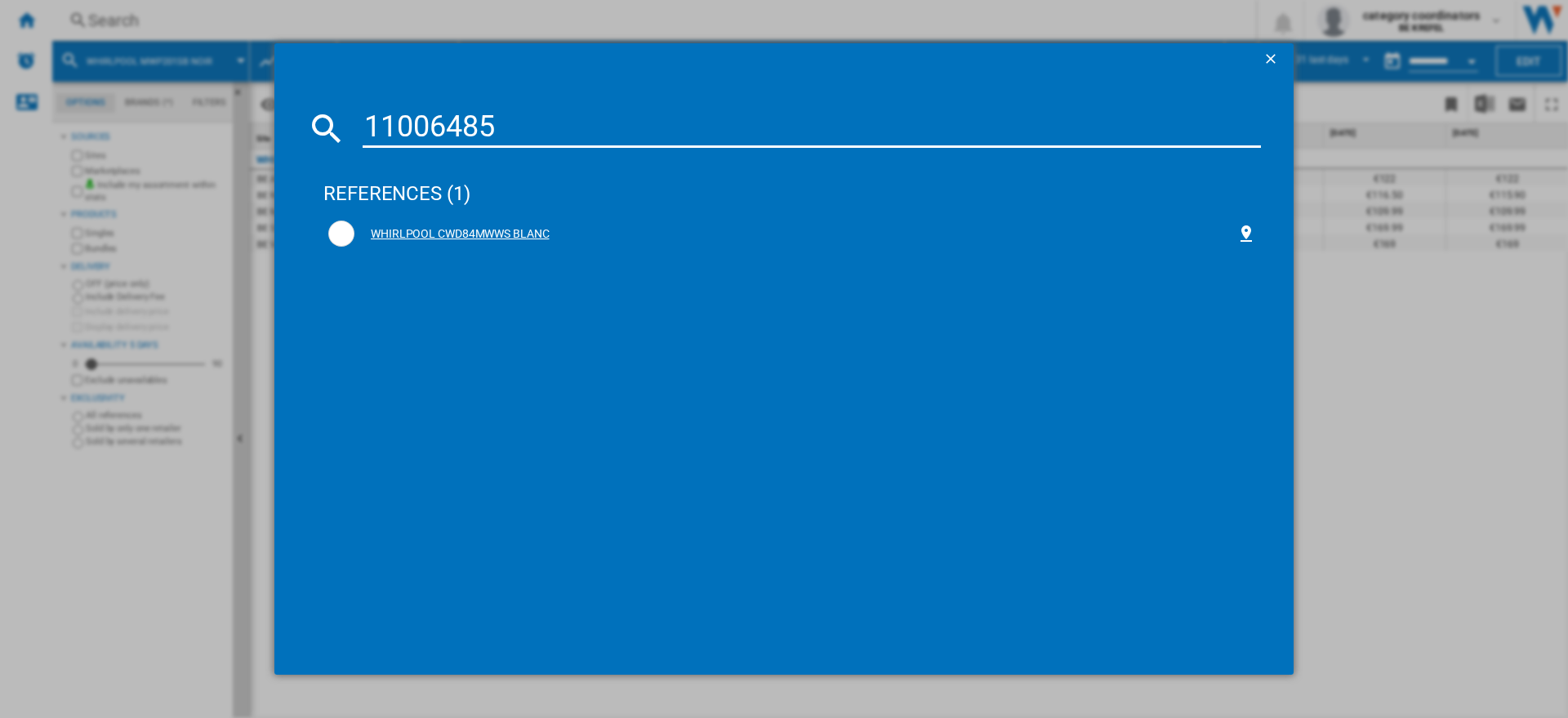
type input "11006485"
click at [421, 227] on div "WHIRLPOOL CWD84MWWS BLANC" at bounding box center [795, 234] width 882 height 16
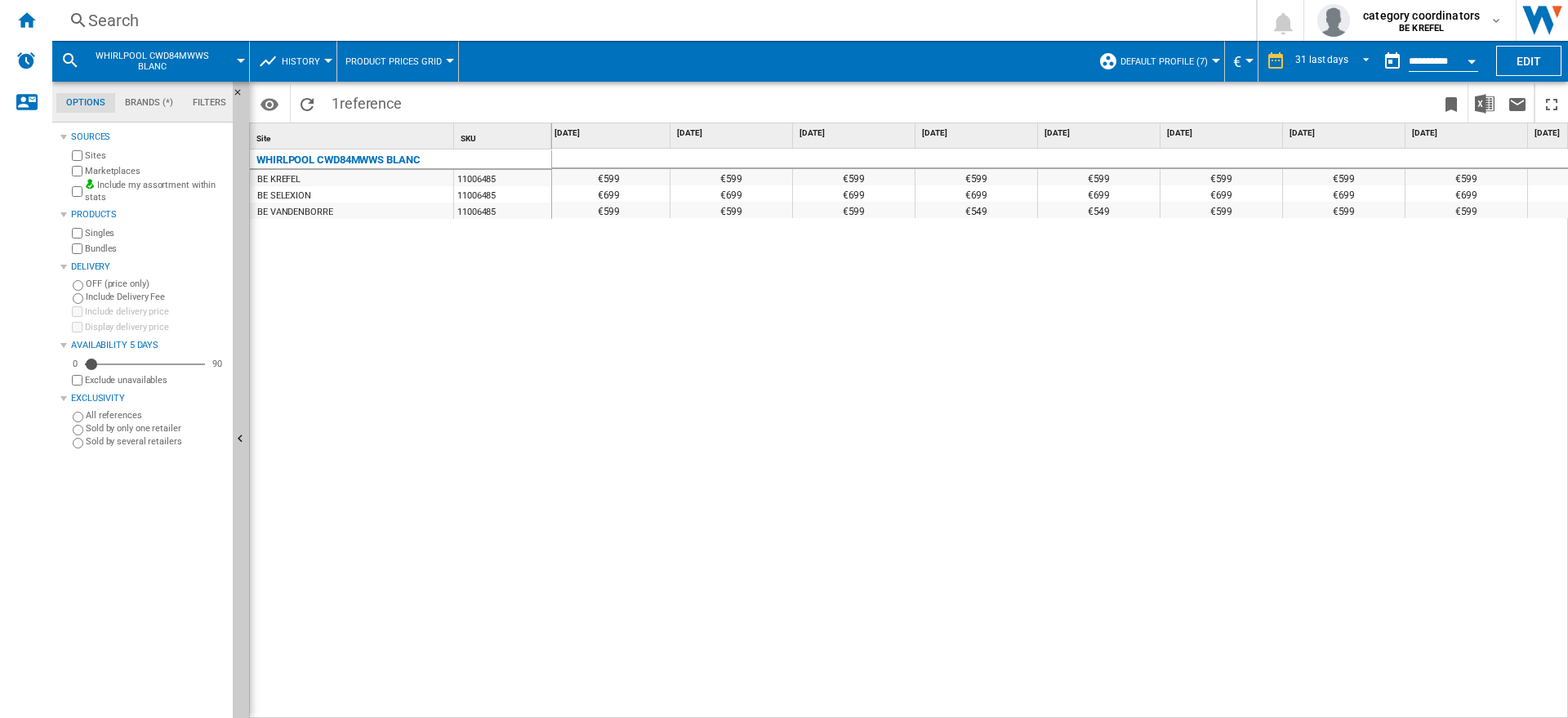
scroll to position [0, 2903]
